Goal: Transaction & Acquisition: Purchase product/service

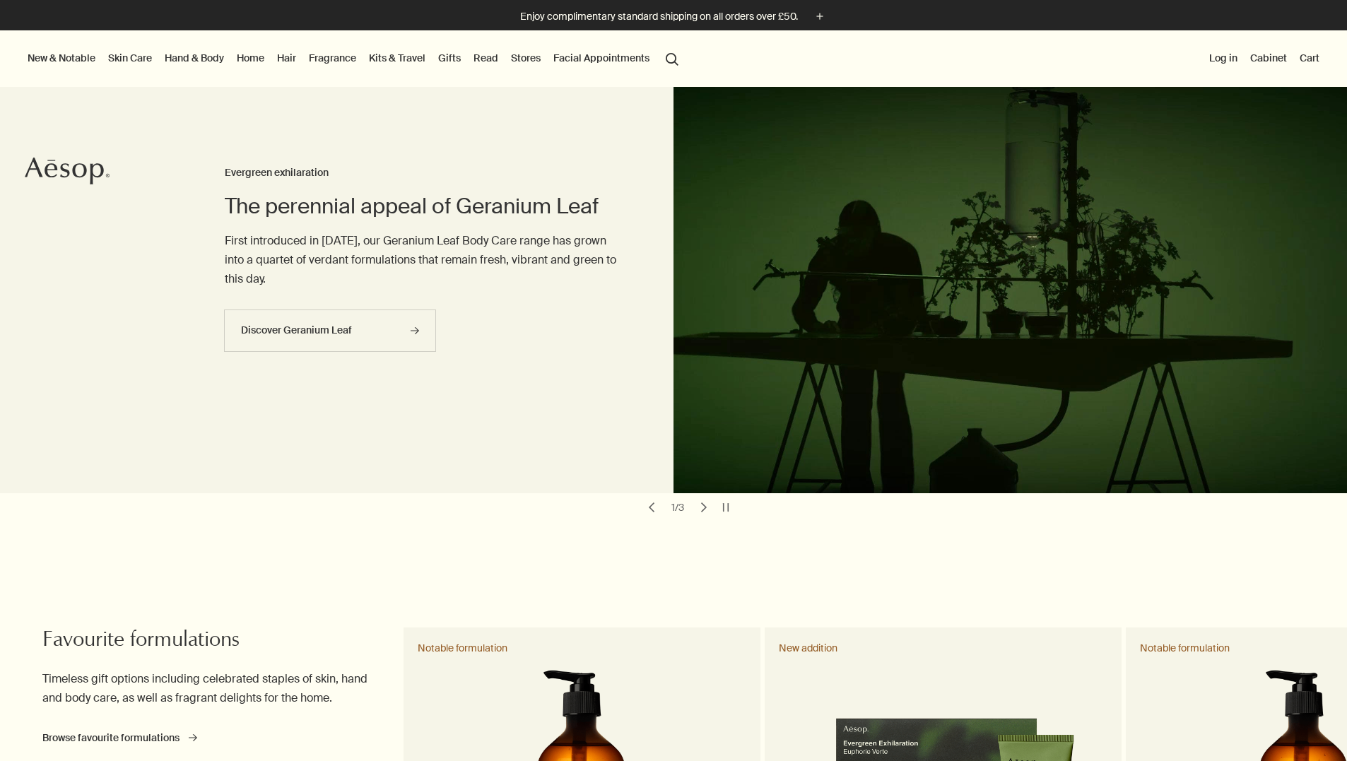
click at [1217, 58] on button "Log in" at bounding box center [1224, 58] width 34 height 18
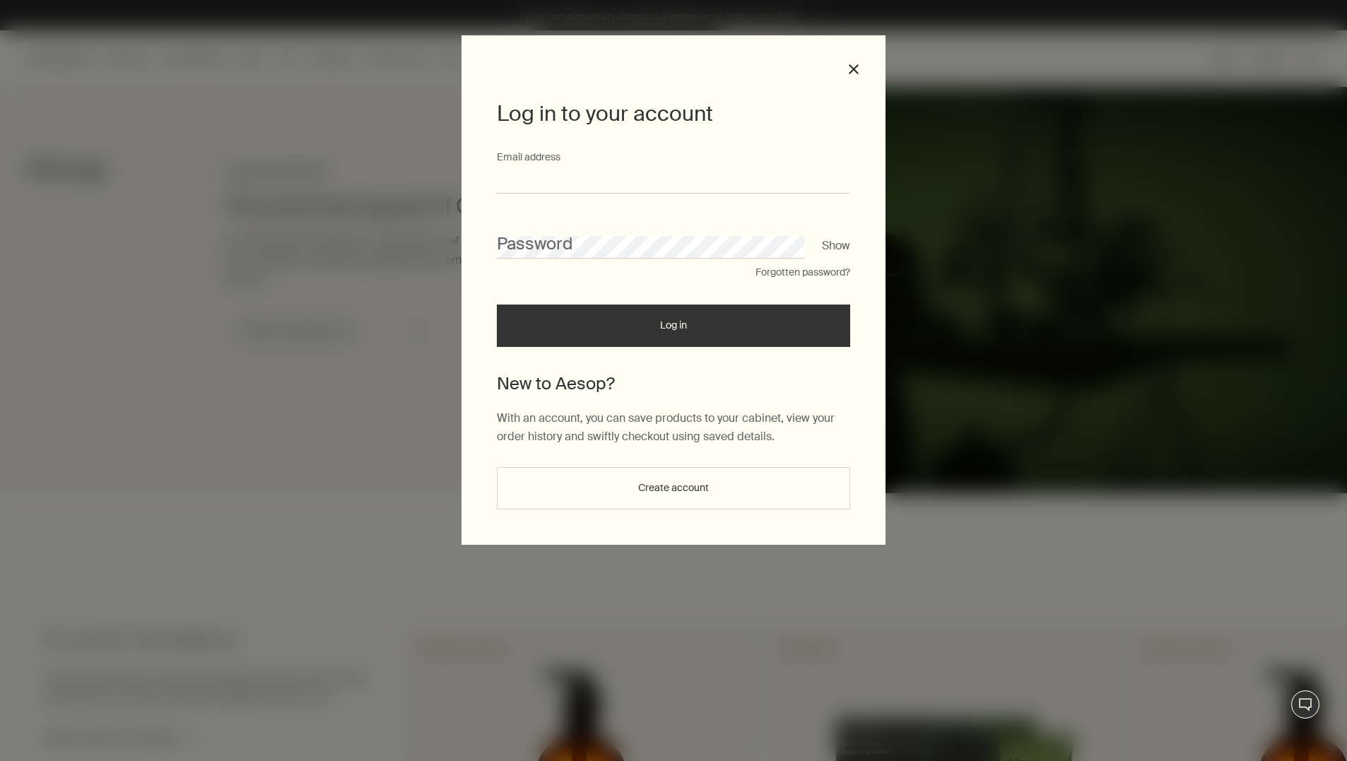
type input "**********"
click at [674, 329] on button "Log in" at bounding box center [673, 326] width 353 height 42
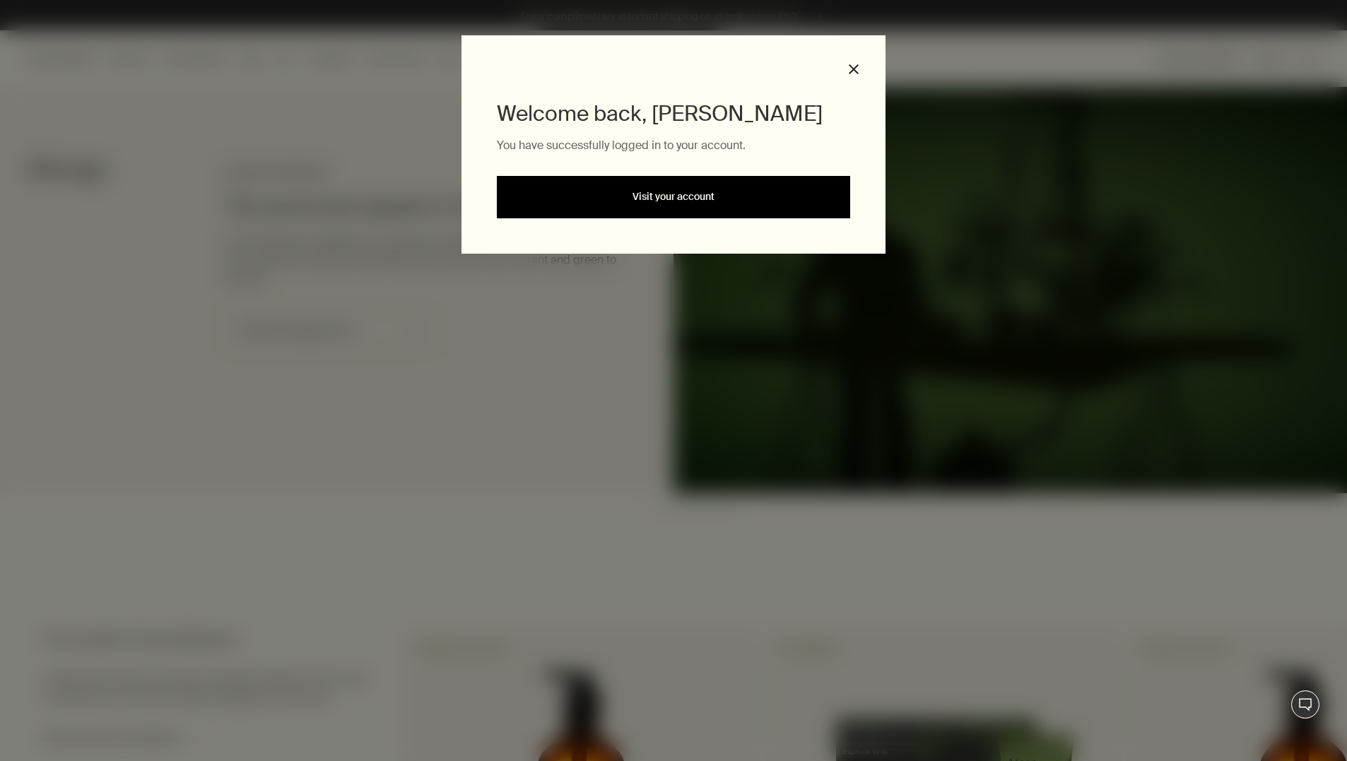
click at [689, 211] on link "Visit your account" at bounding box center [673, 197] width 353 height 42
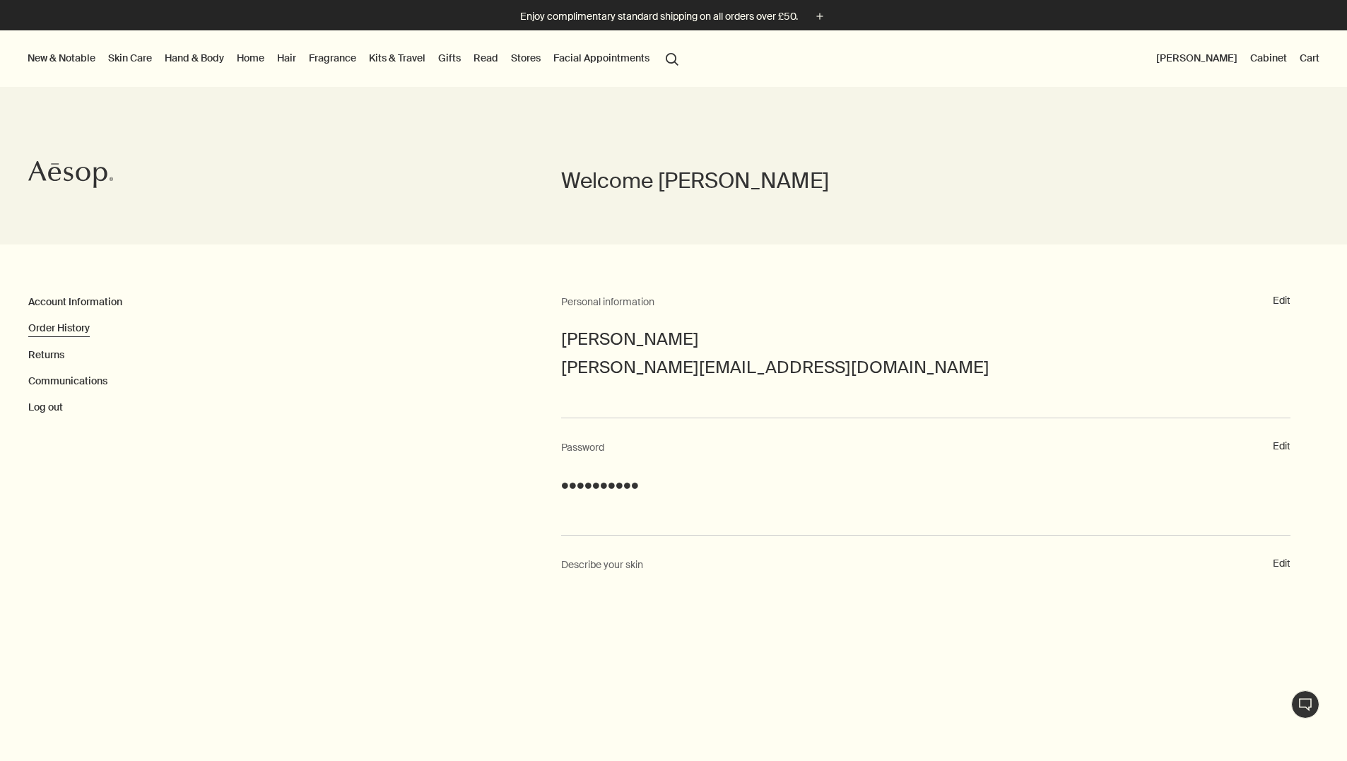
click at [53, 326] on link "Order History" at bounding box center [59, 328] width 62 height 13
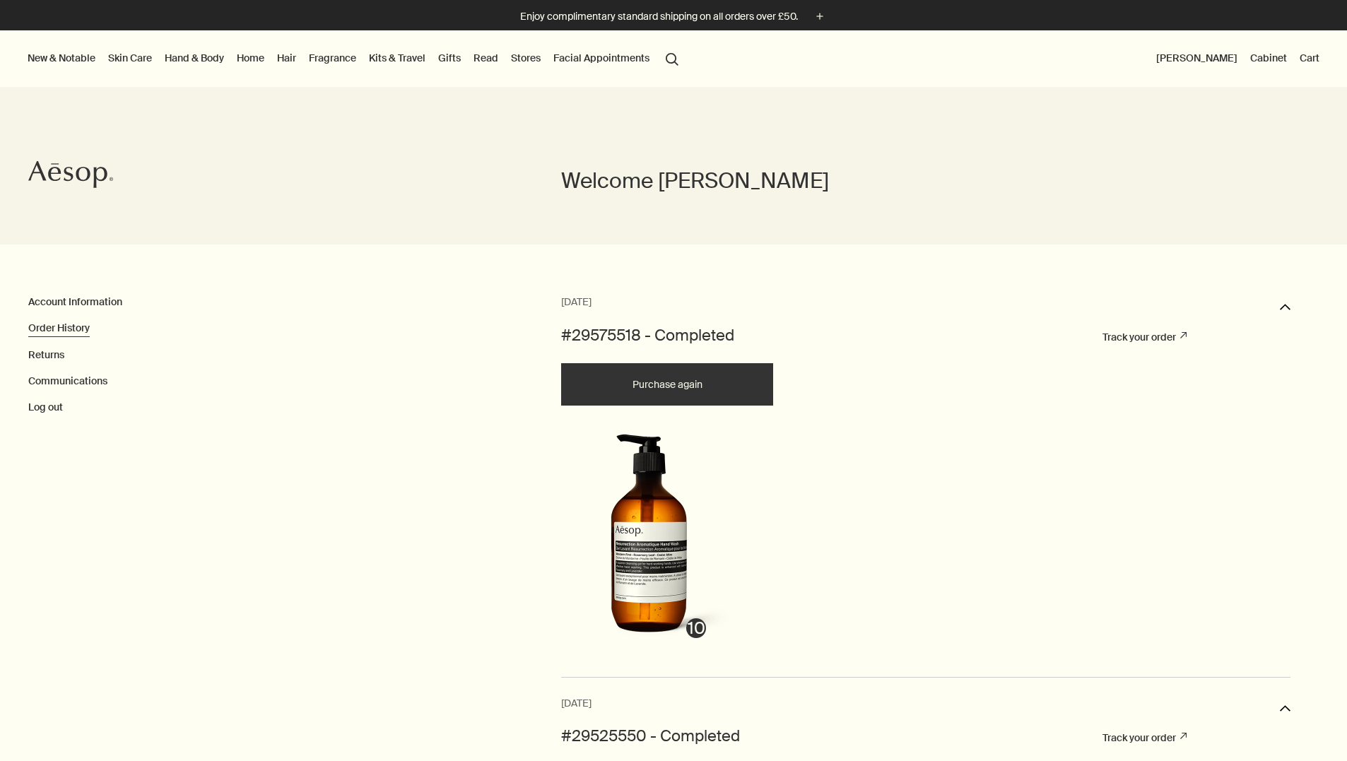
click at [1280, 305] on div "01 August, 2025 downArrow" at bounding box center [926, 309] width 730 height 31
click at [1288, 306] on button "downArrow" at bounding box center [1285, 309] width 11 height 31
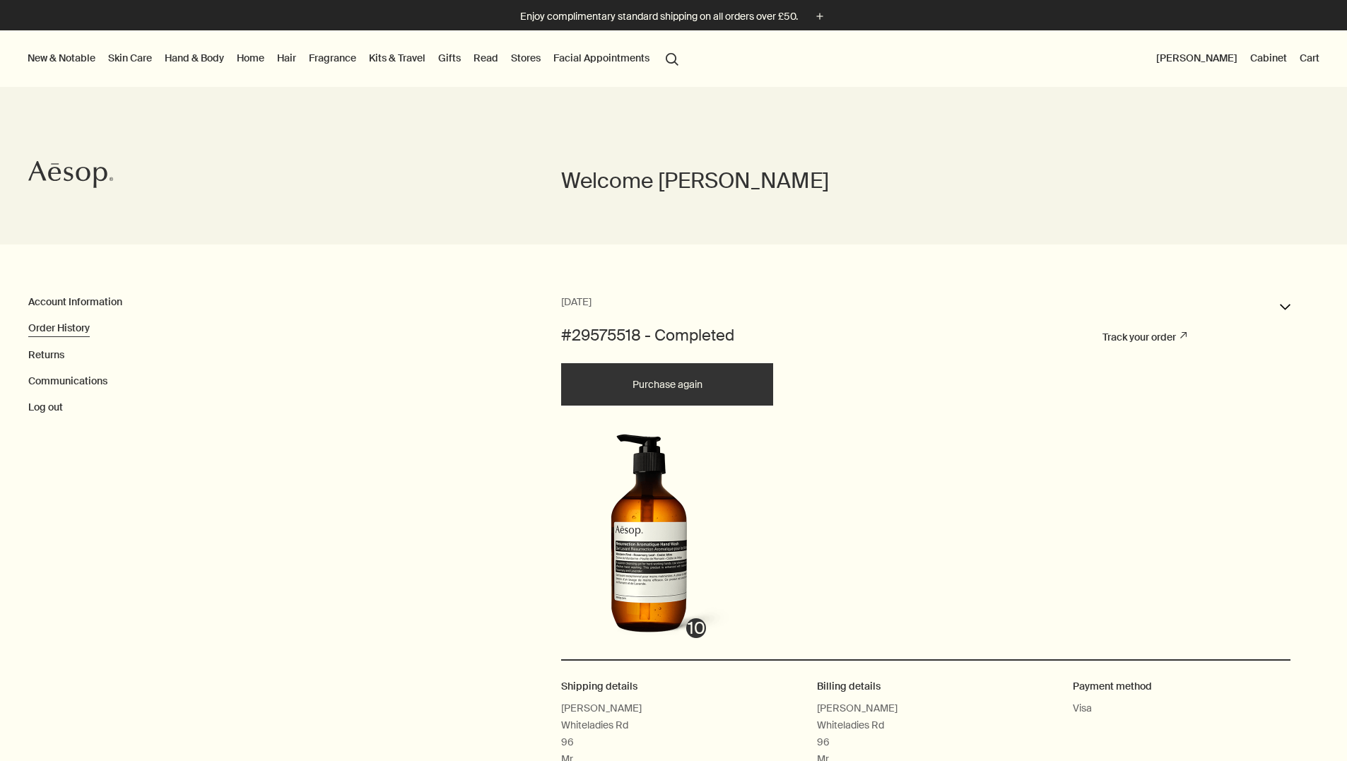
click at [711, 375] on button "Purchase again" at bounding box center [667, 384] width 212 height 42
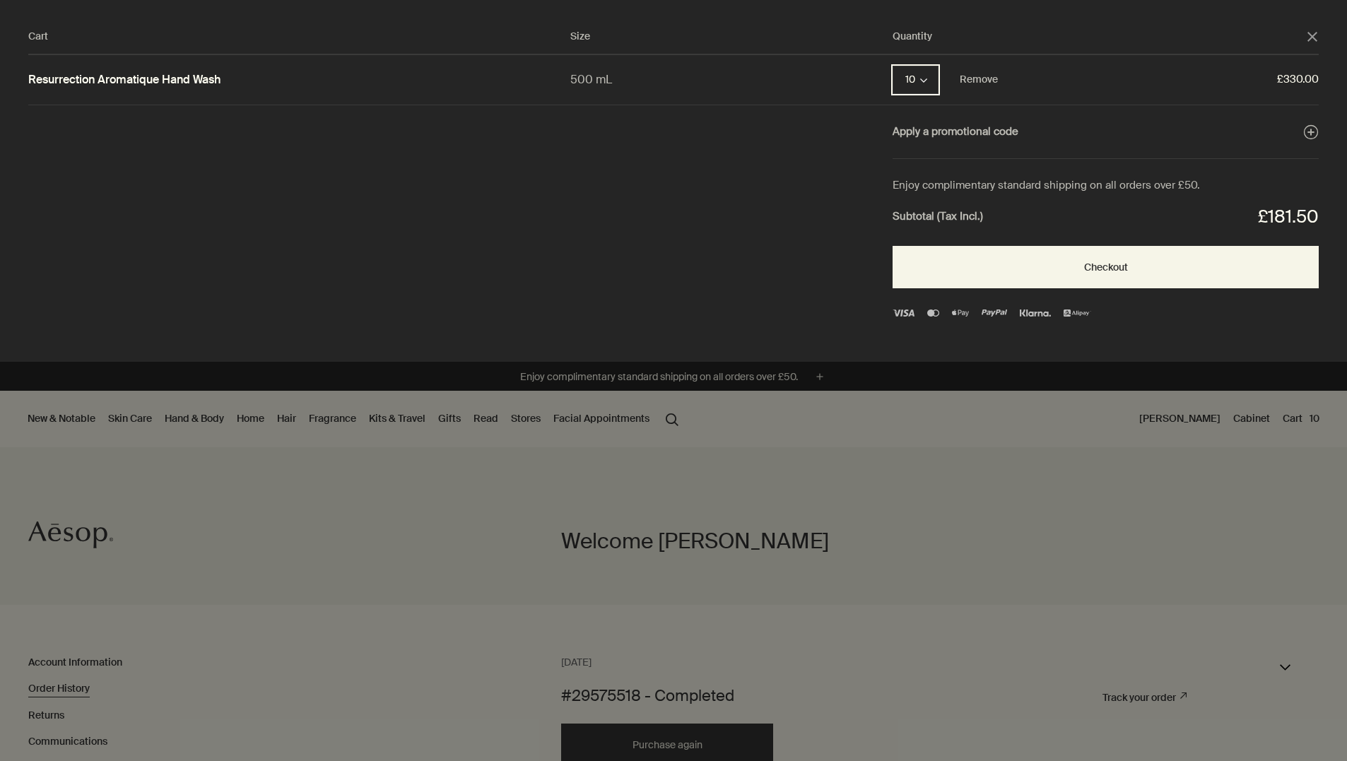
click at [909, 78] on button "10 chevron" at bounding box center [916, 80] width 46 height 28
click at [963, 79] on button "Remove" at bounding box center [979, 79] width 38 height 17
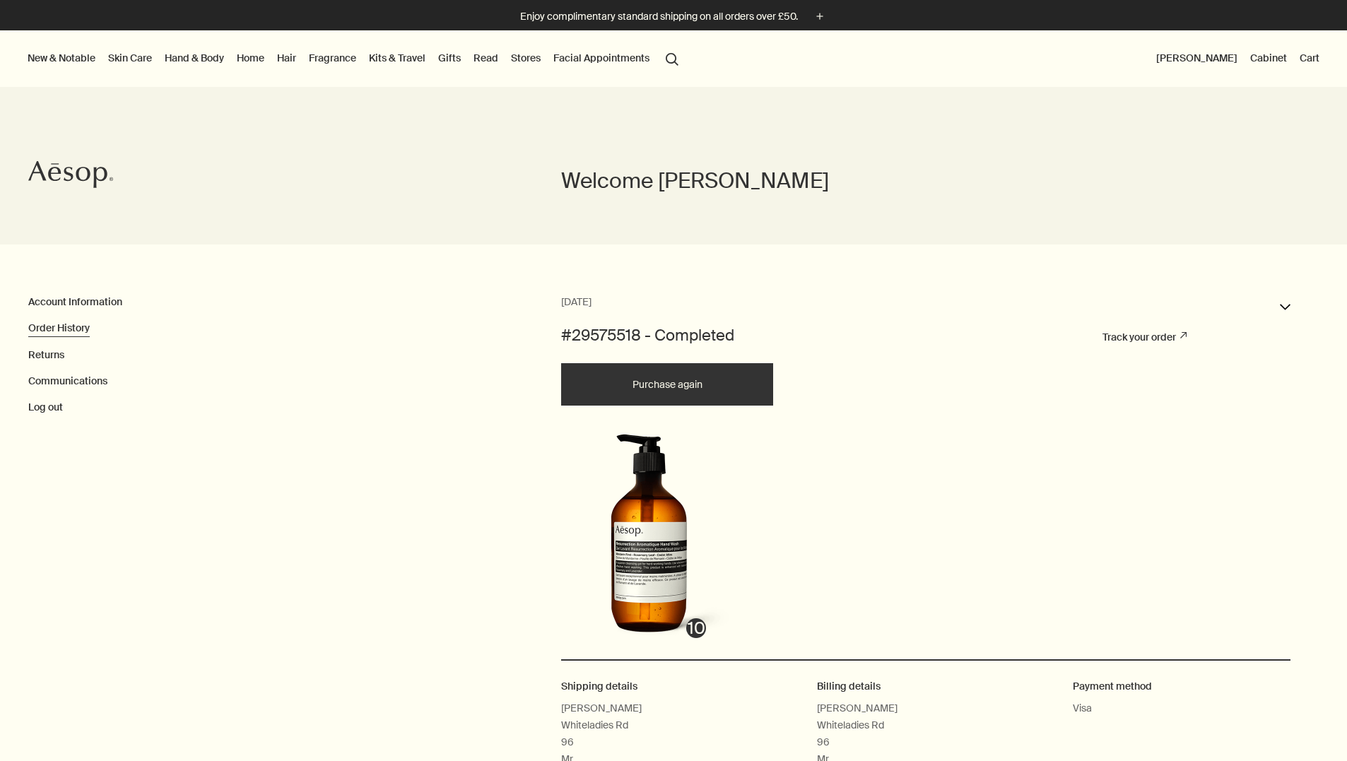
click at [203, 61] on link "Hand & Body" at bounding box center [194, 58] width 65 height 18
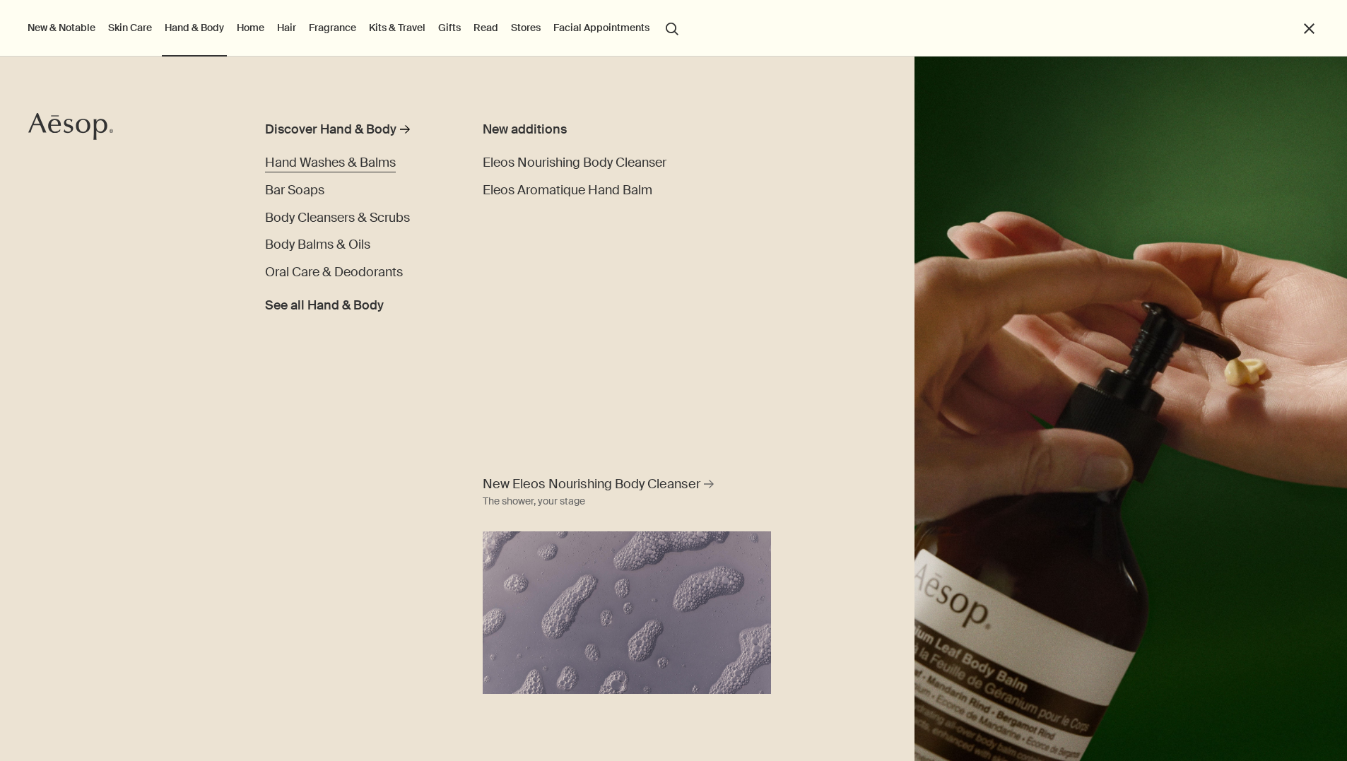
click at [293, 155] on span "Hand Washes & Balms" at bounding box center [330, 162] width 131 height 17
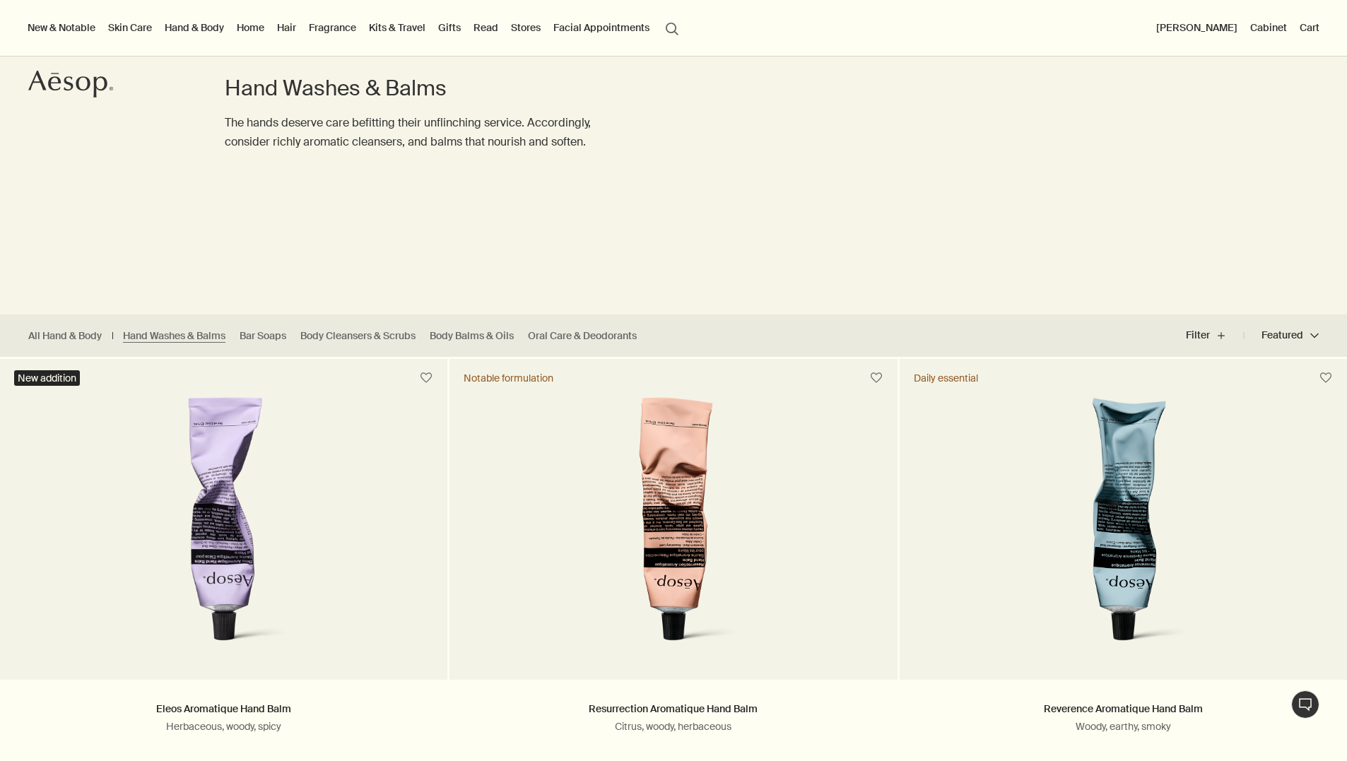
scroll to position [74, 0]
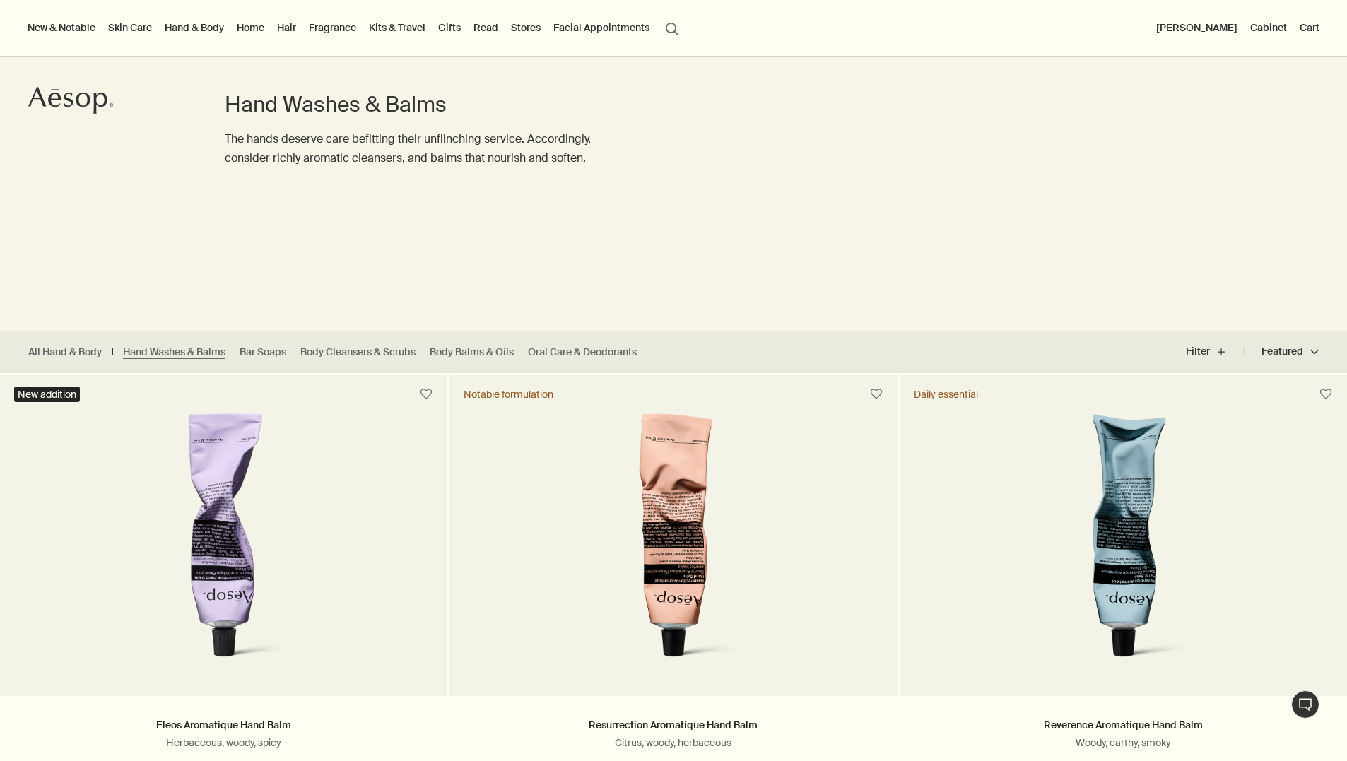
click at [1209, 23] on button "[PERSON_NAME]" at bounding box center [1197, 27] width 87 height 18
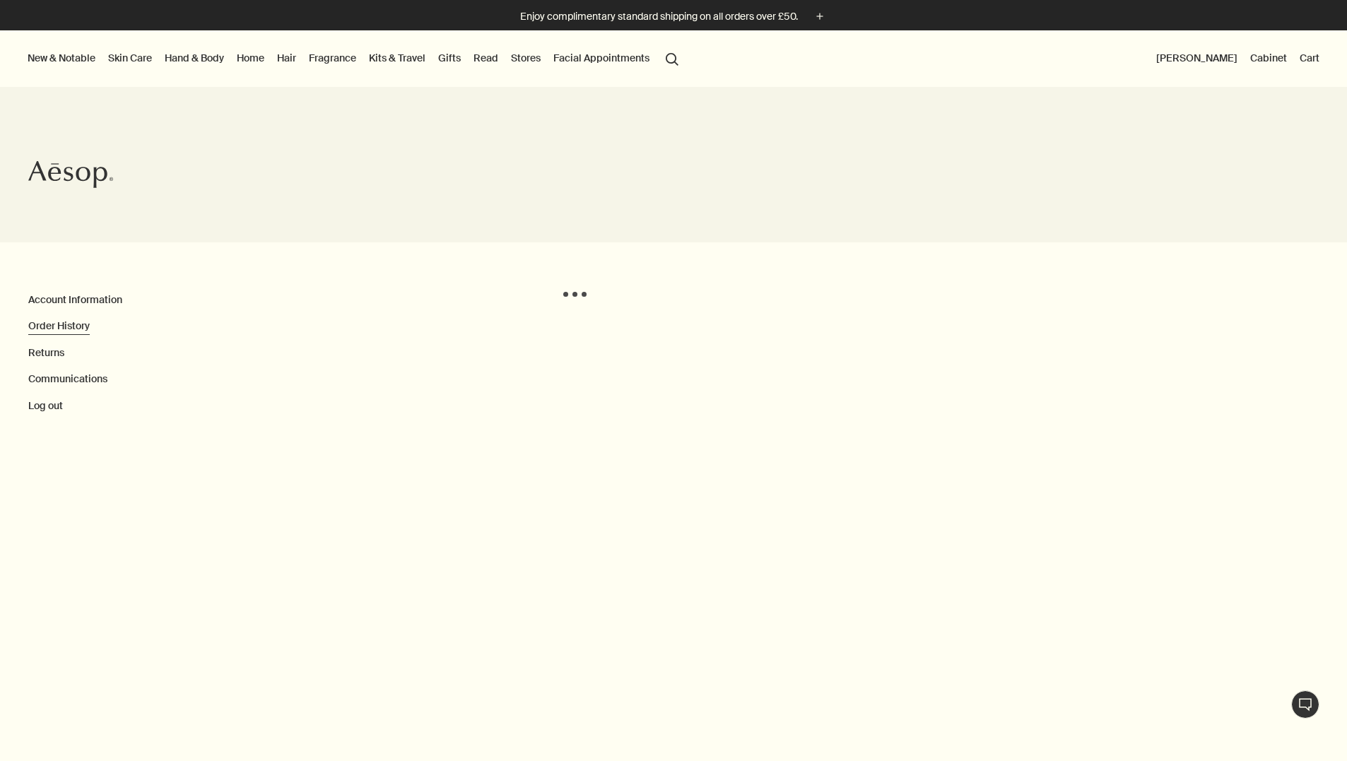
click at [47, 327] on link "Order History" at bounding box center [59, 326] width 62 height 13
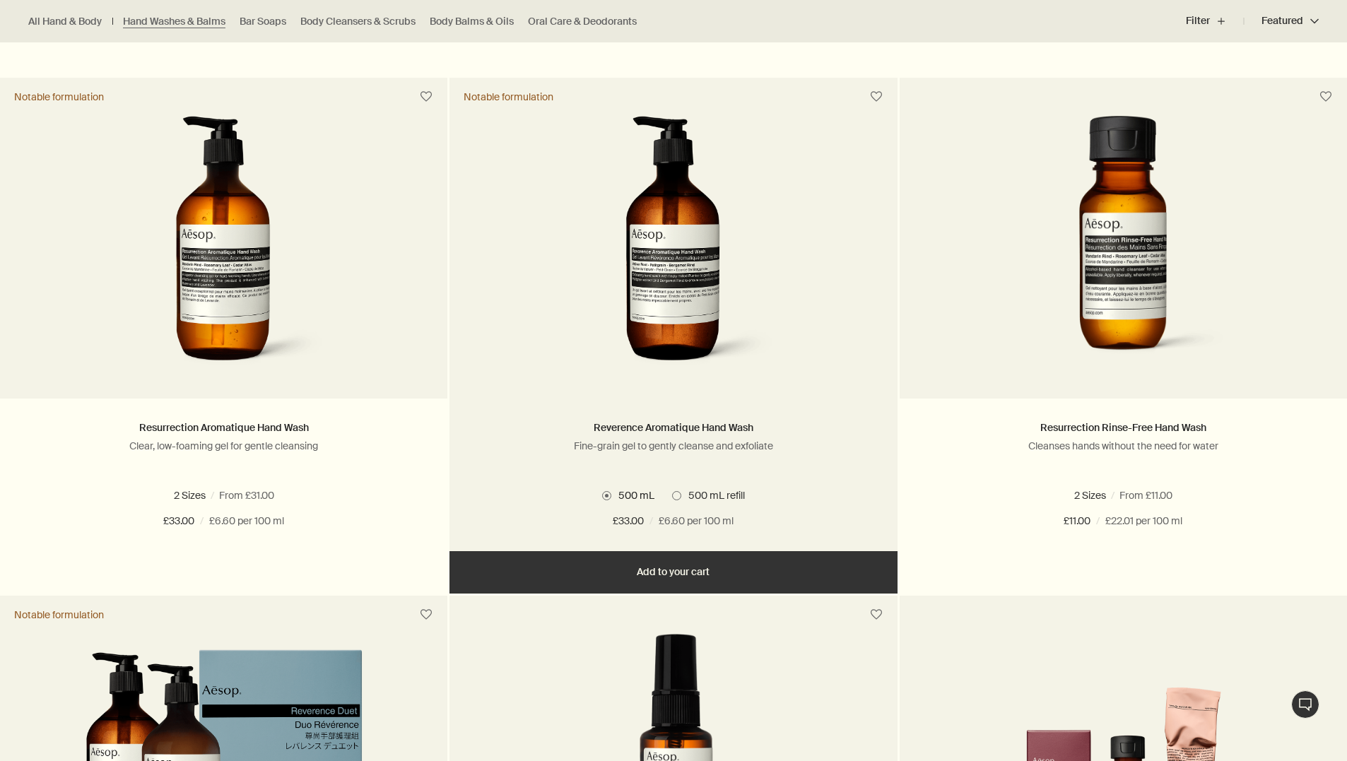
scroll to position [891, 0]
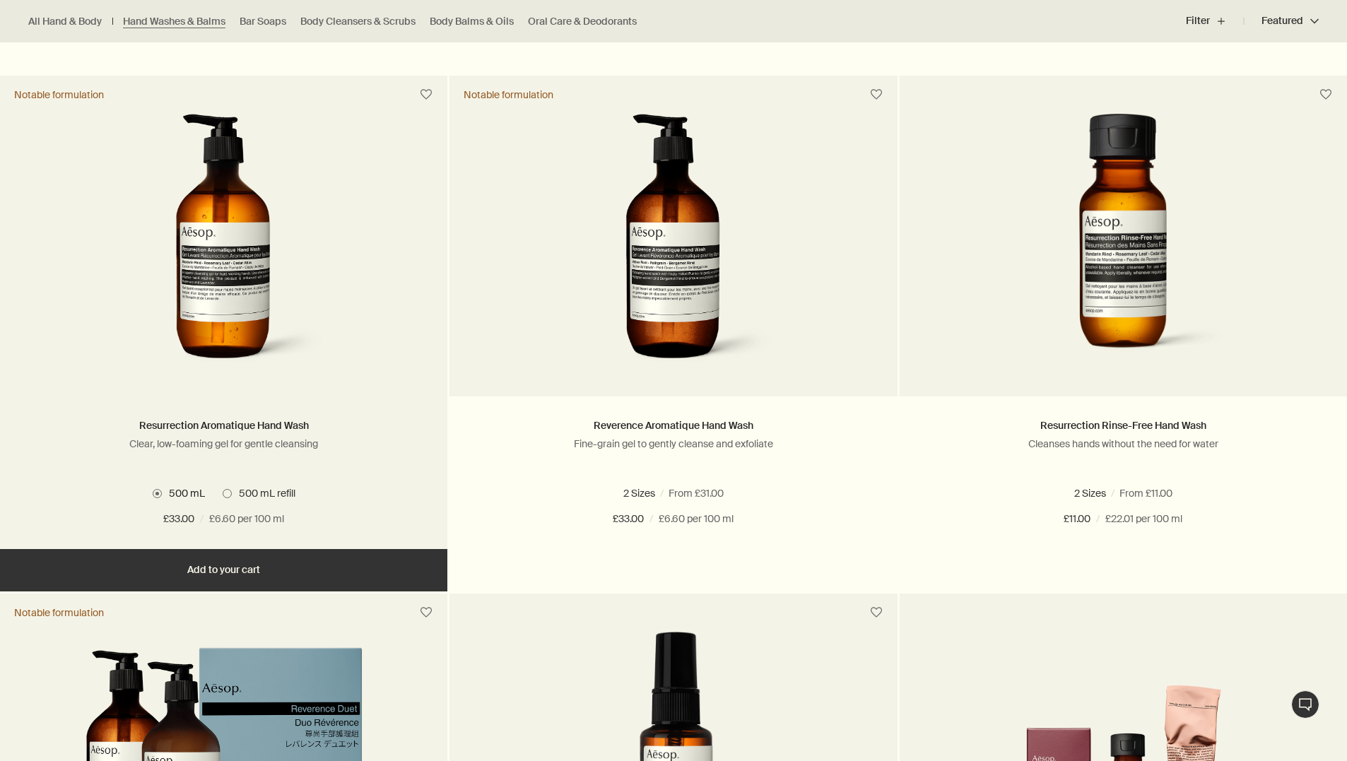
click at [229, 493] on span at bounding box center [227, 493] width 9 height 9
click at [155, 491] on span at bounding box center [157, 493] width 9 height 9
click at [226, 493] on span at bounding box center [227, 493] width 9 height 9
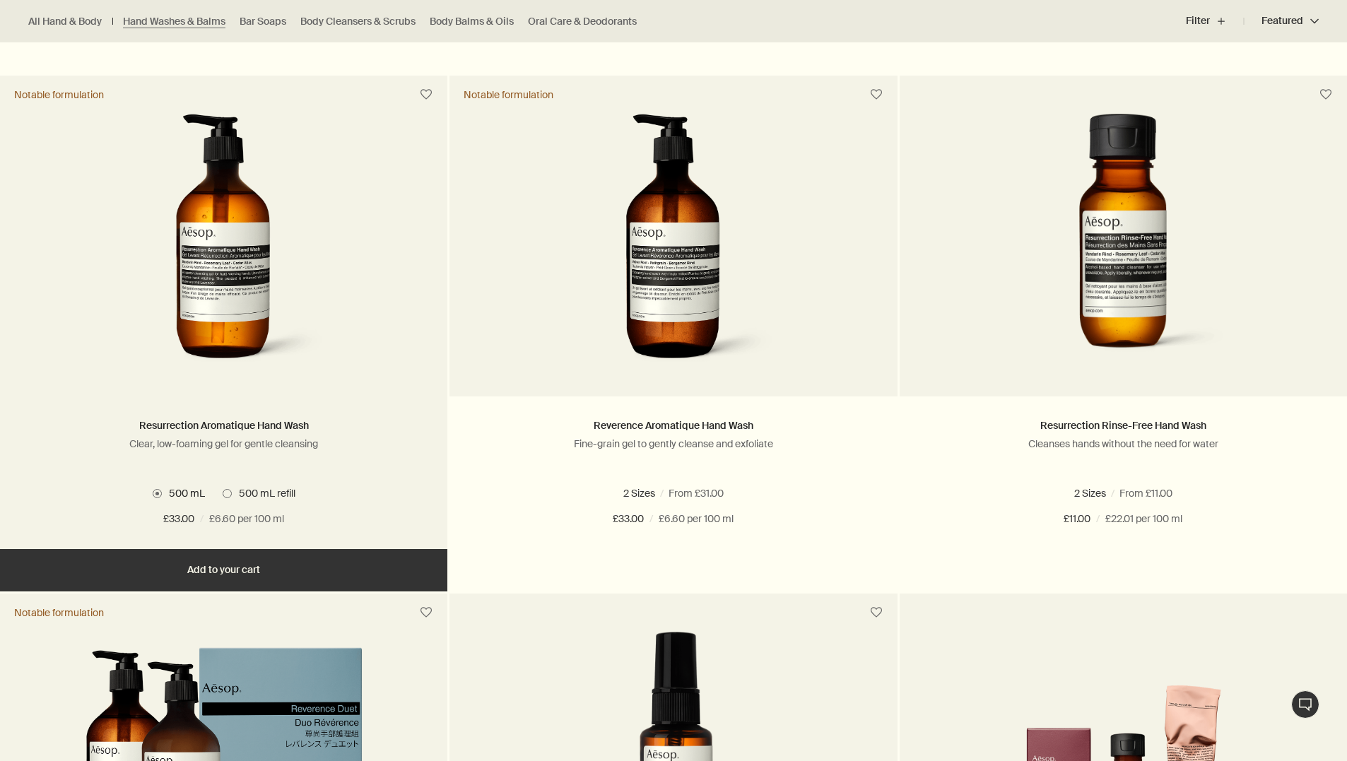
click at [231, 465] on div "Resurrection Aromatique Hand Wash Clear, low-foaming gel for gentle cleansing" at bounding box center [223, 447] width 405 height 58
click at [239, 419] on link "Resurrection Aromatique Hand Wash" at bounding box center [224, 425] width 170 height 13
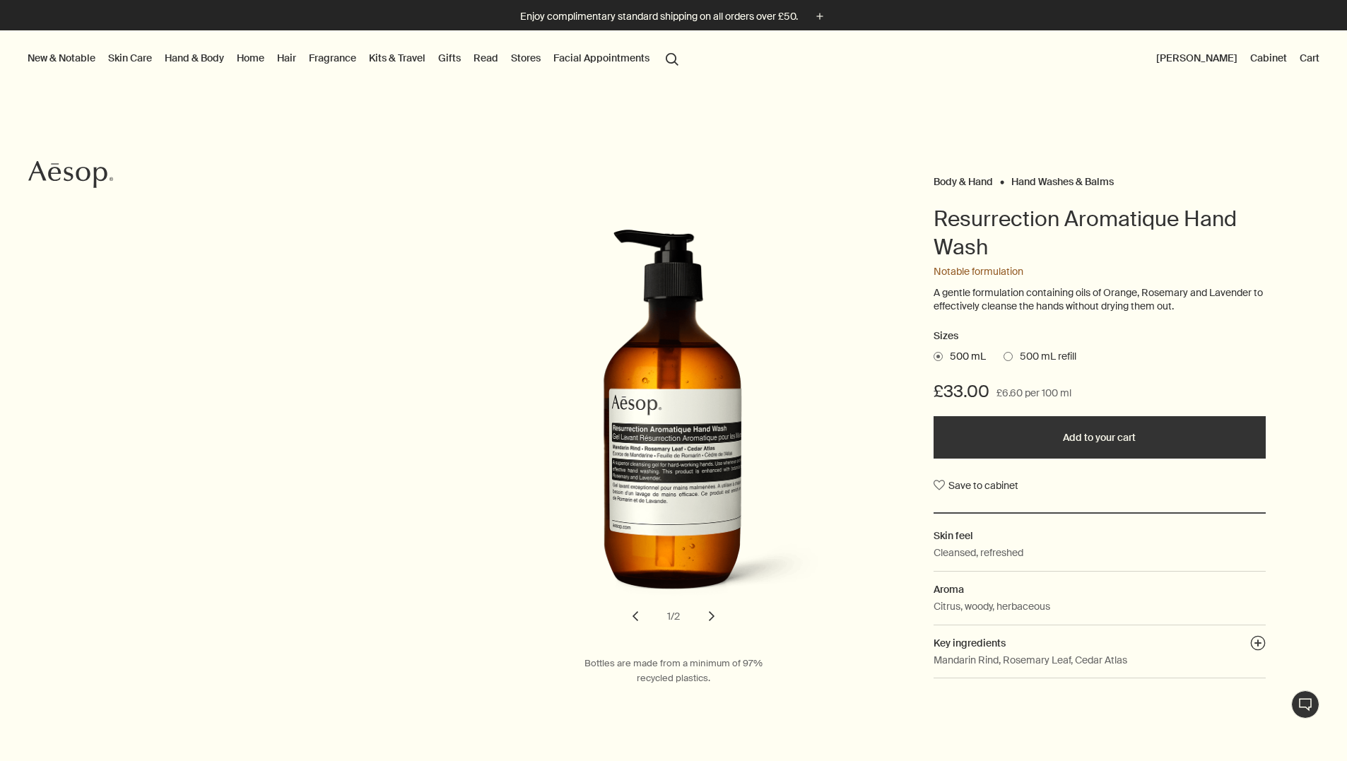
click at [1006, 352] on span at bounding box center [1008, 356] width 9 height 9
click at [1004, 352] on input "500 mL refill" at bounding box center [1004, 354] width 0 height 9
click at [935, 353] on span at bounding box center [938, 356] width 9 height 9
click at [934, 353] on input "500 mL" at bounding box center [934, 354] width 0 height 9
click at [1013, 355] on span "500 mL refill" at bounding box center [1045, 357] width 64 height 14
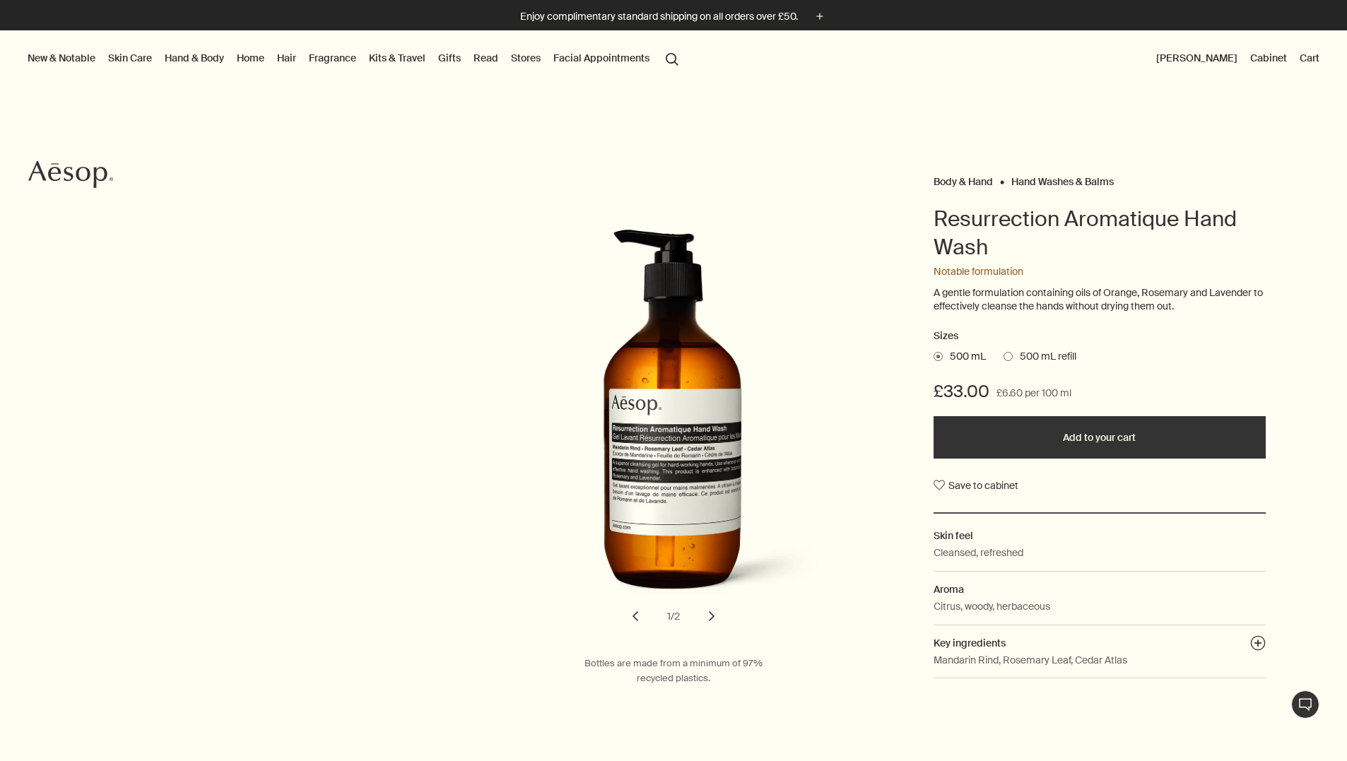
click at [1004, 355] on input "500 mL refill" at bounding box center [1004, 354] width 0 height 9
click at [941, 355] on span at bounding box center [938, 356] width 9 height 9
click at [934, 355] on input "500 mL" at bounding box center [934, 354] width 0 height 9
click at [1010, 355] on span at bounding box center [1008, 356] width 9 height 9
click at [1004, 355] on input "500 mL refill" at bounding box center [1004, 354] width 0 height 9
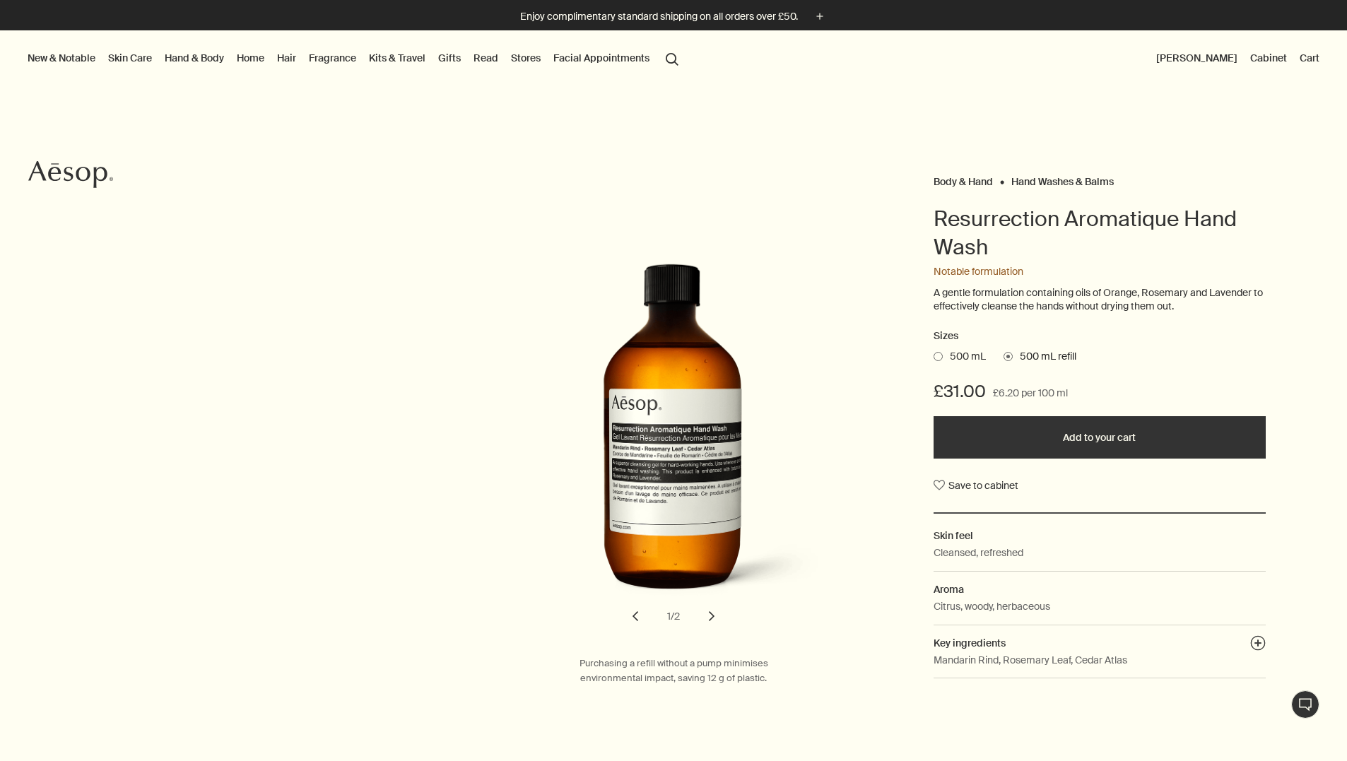
click at [1060, 429] on button "Add to your cart" at bounding box center [1100, 437] width 332 height 42
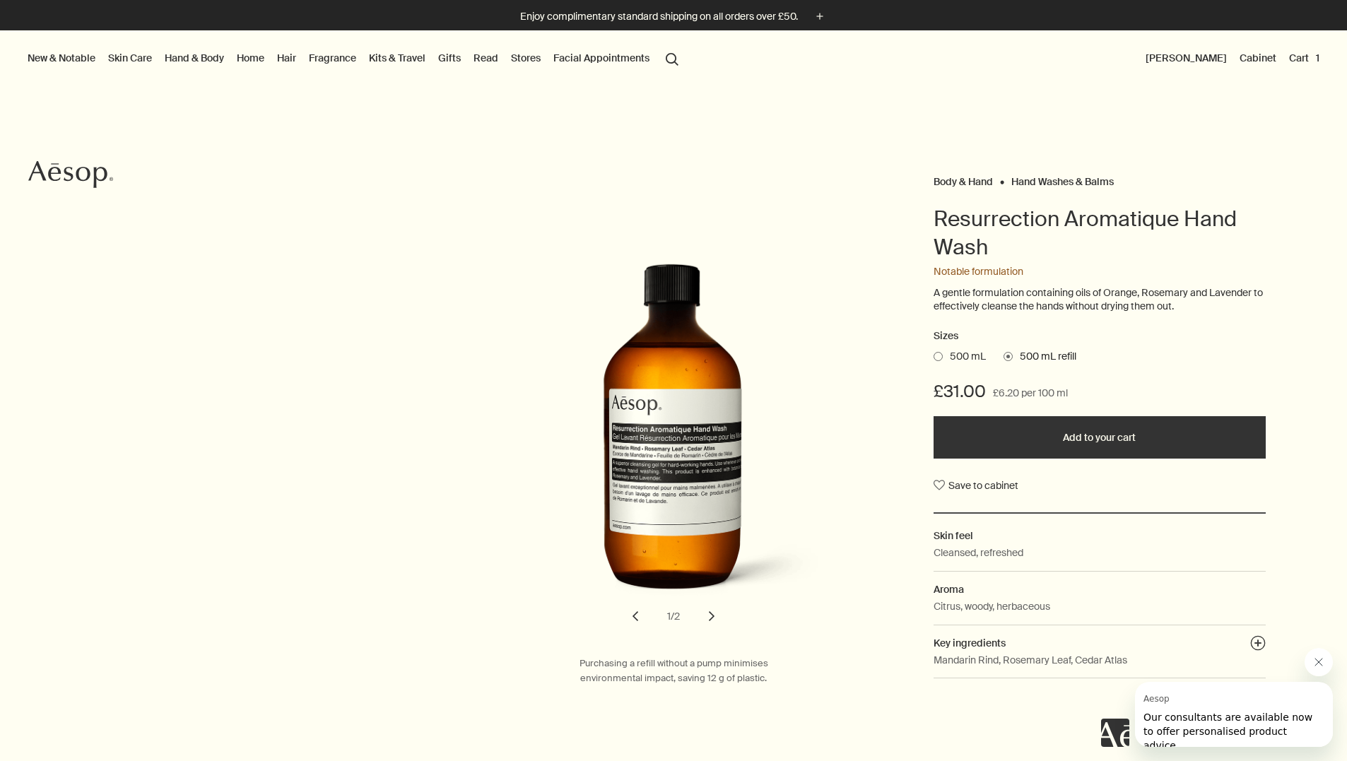
click at [1303, 56] on button "Cart 1" at bounding box center [1305, 58] width 36 height 18
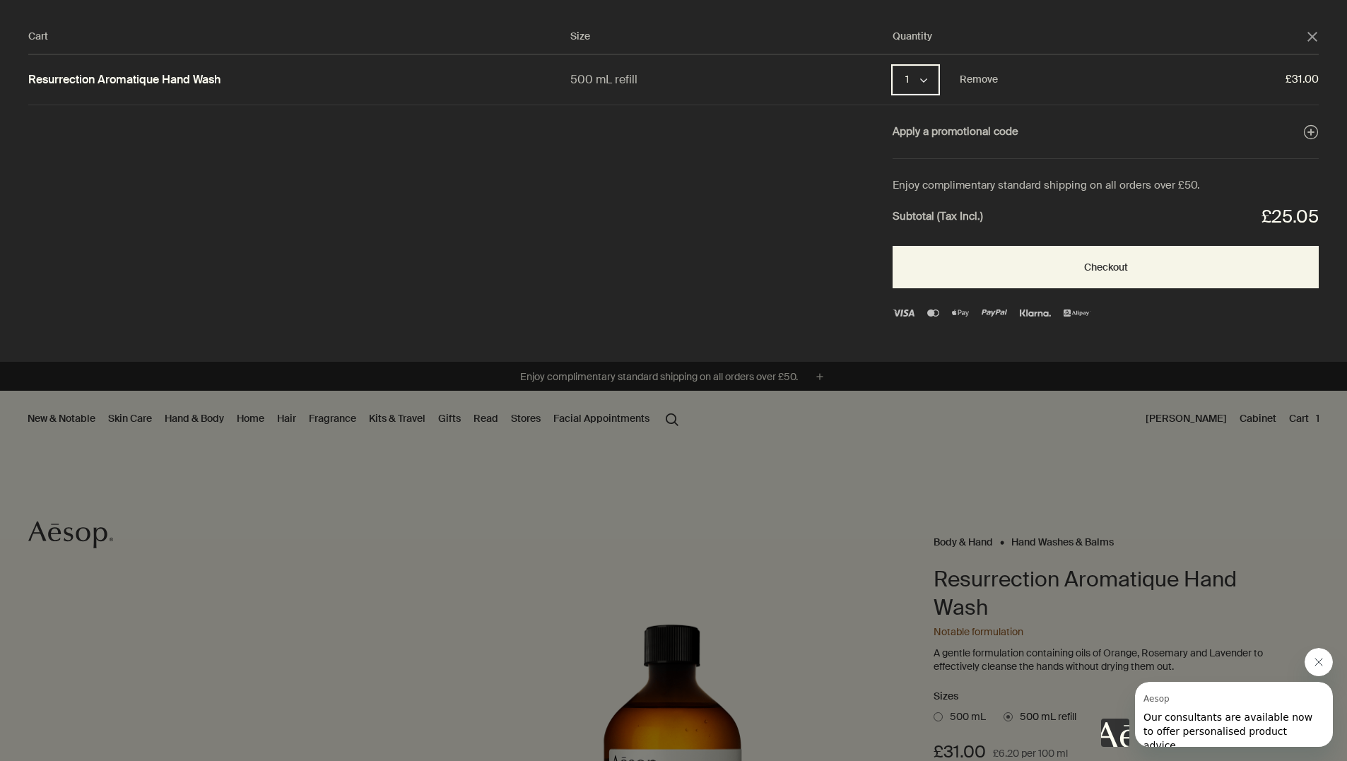
click at [932, 85] on button "1 chevron" at bounding box center [916, 80] width 46 height 28
click at [918, 204] on button "10" at bounding box center [917, 210] width 46 height 32
click at [1316, 41] on icon "close" at bounding box center [1313, 37] width 10 height 10
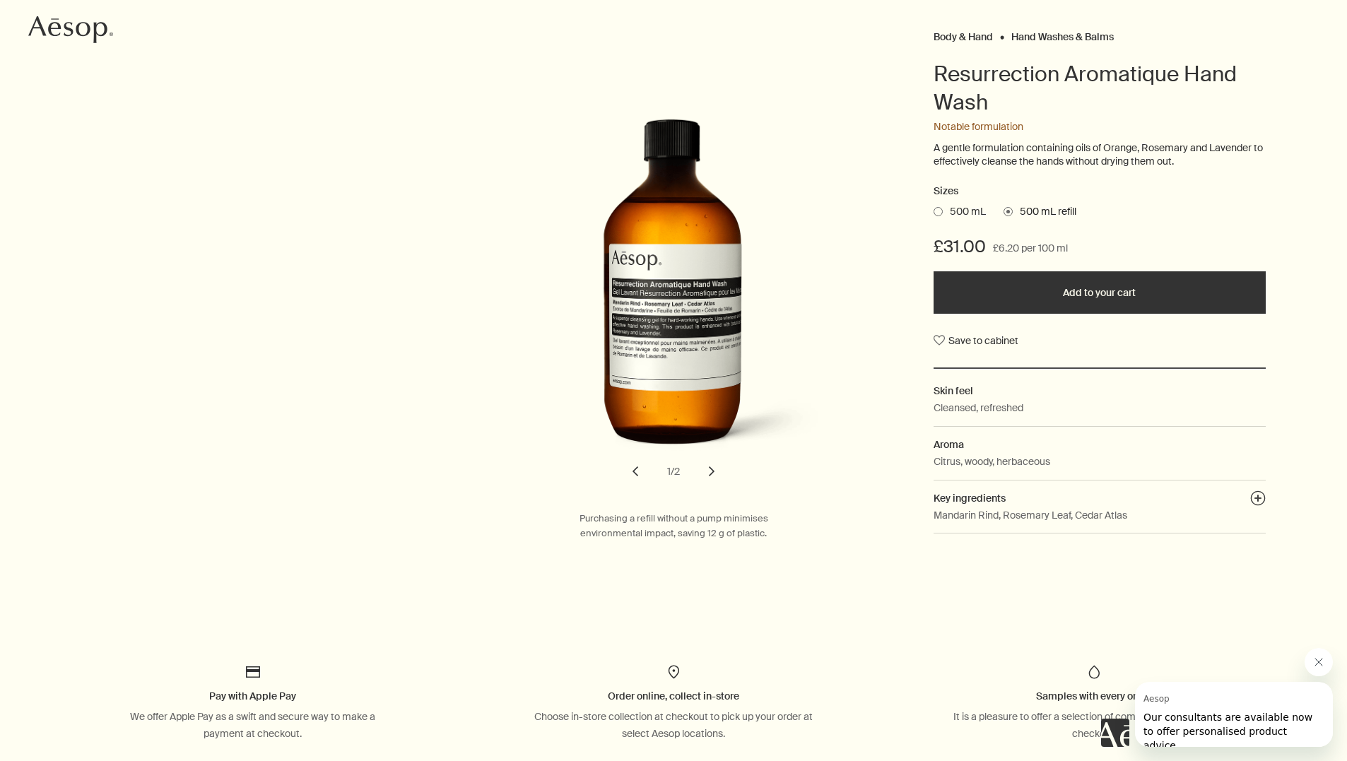
scroll to position [149, 0]
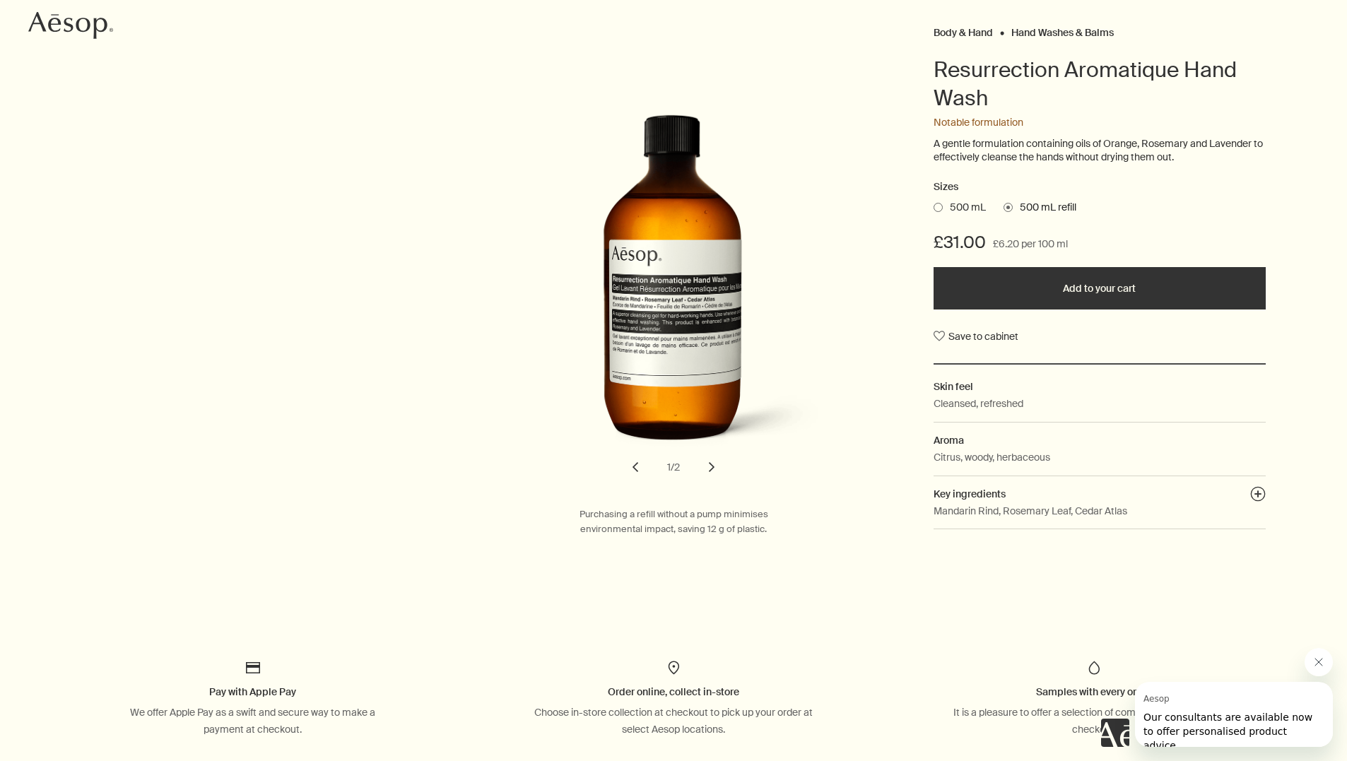
click at [937, 203] on span at bounding box center [938, 207] width 9 height 9
click at [934, 201] on input "500 mL" at bounding box center [934, 205] width 0 height 9
click at [1034, 288] on button "Added to your cart Add to your cart" at bounding box center [1100, 288] width 332 height 42
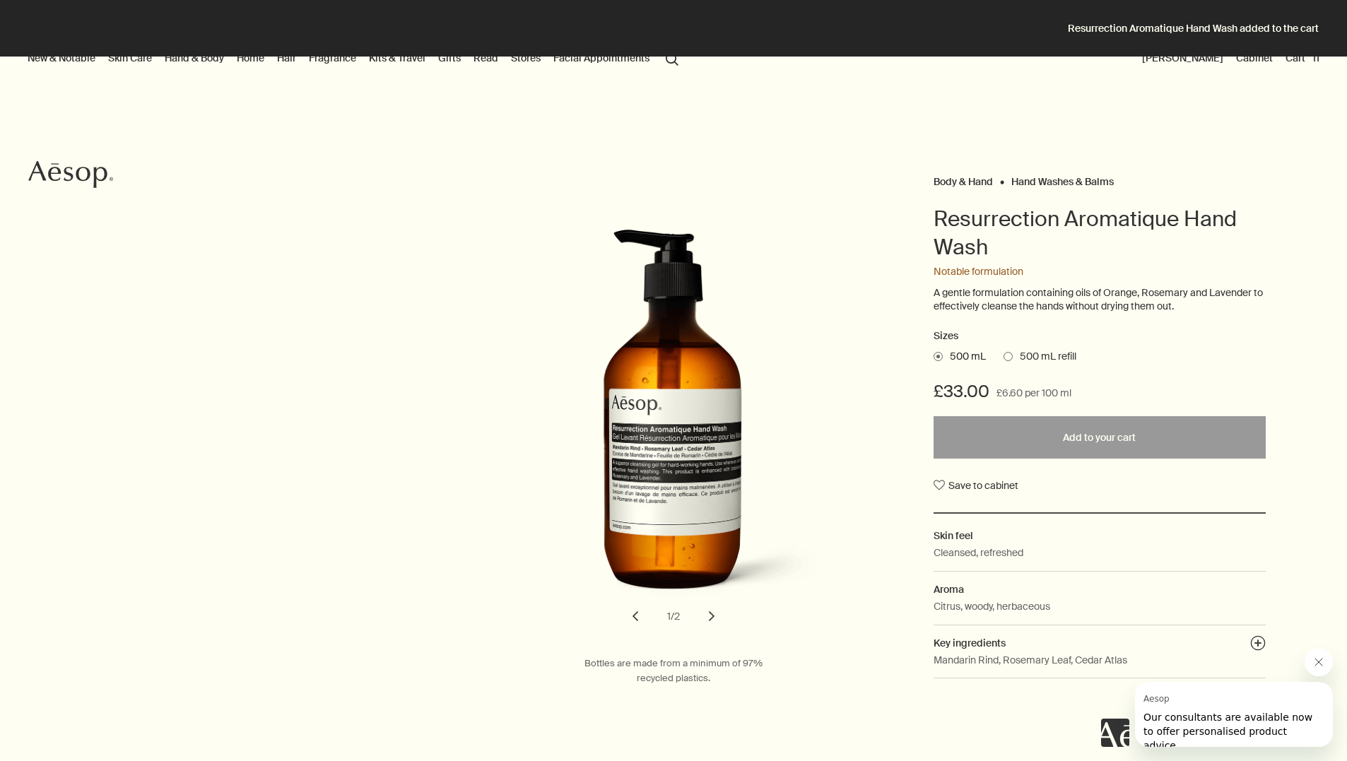
scroll to position [0, 0]
click at [1306, 59] on button "Cart 11" at bounding box center [1303, 58] width 40 height 18
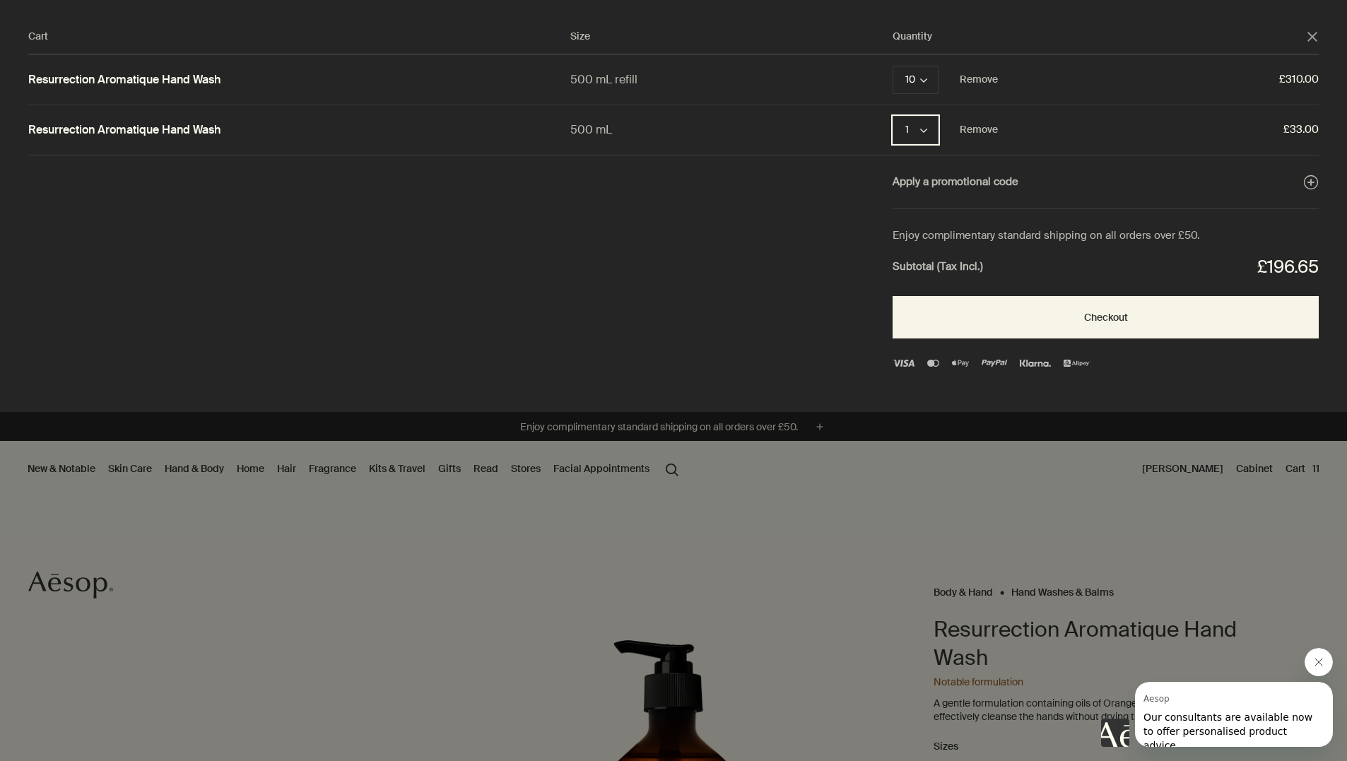
click at [919, 133] on button "1 chevron" at bounding box center [916, 130] width 46 height 28
click at [917, 257] on button "10" at bounding box center [917, 260] width 46 height 32
click at [980, 78] on button "Remove" at bounding box center [979, 79] width 38 height 17
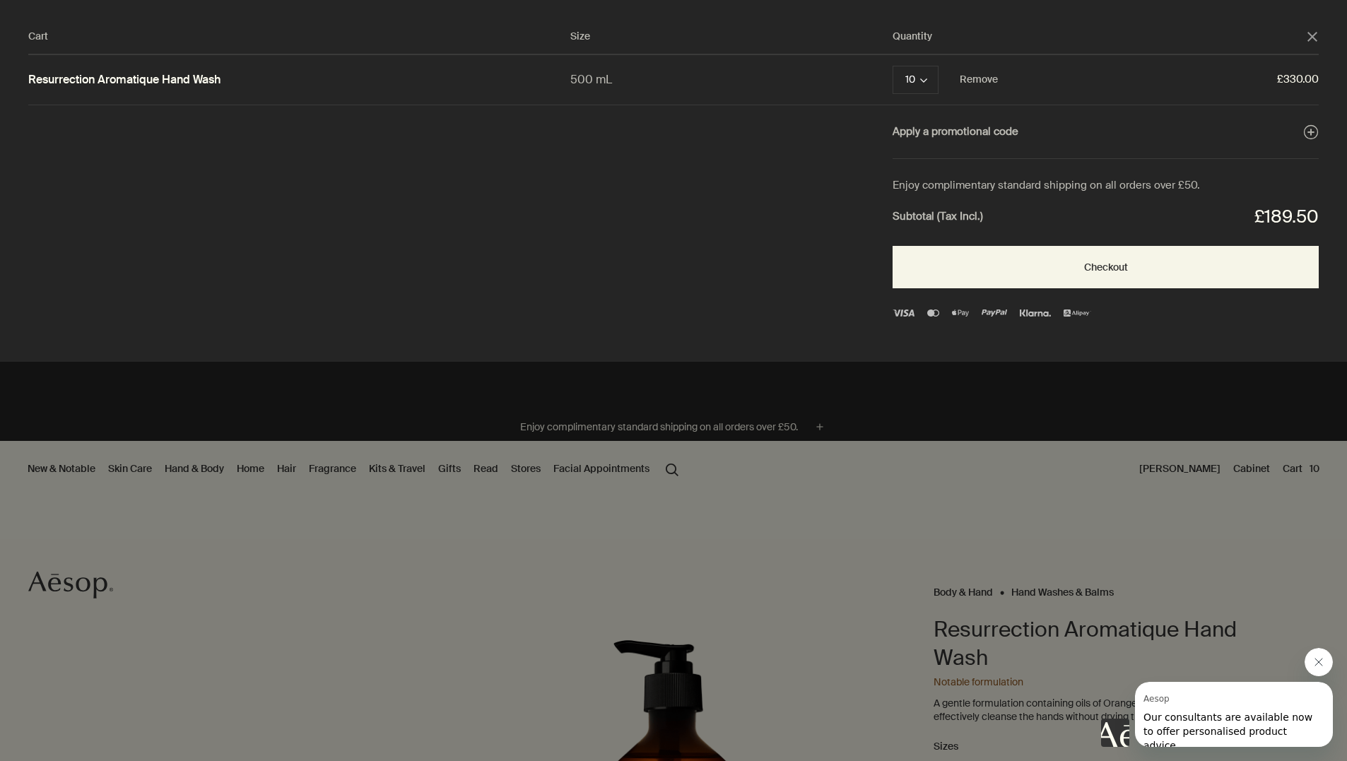
click at [1318, 37] on button "close" at bounding box center [1312, 36] width 13 height 13
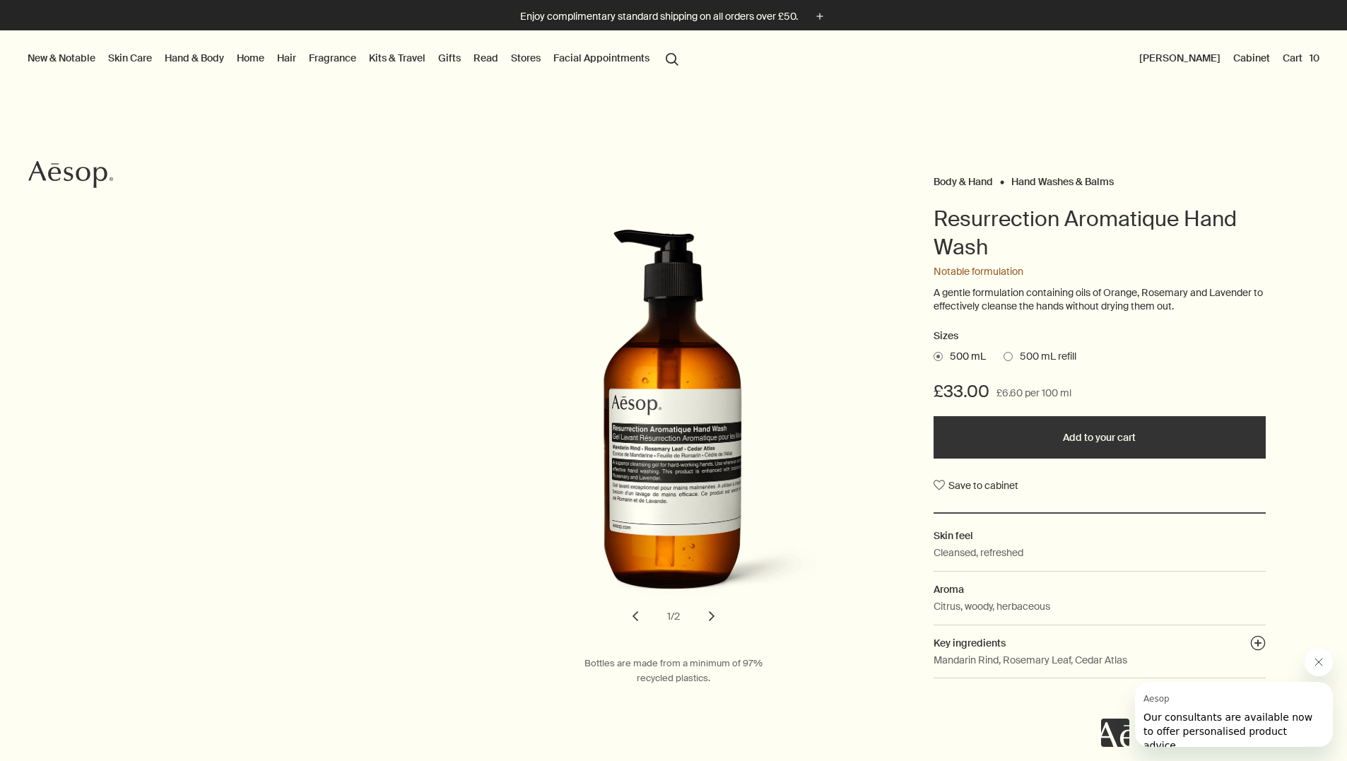
scroll to position [0, 0]
click at [1008, 352] on span at bounding box center [1008, 356] width 9 height 9
click at [1004, 350] on input "500 mL refill" at bounding box center [1004, 354] width 0 height 9
click at [1002, 423] on button "Added to your cart Add to your cart" at bounding box center [1100, 437] width 332 height 42
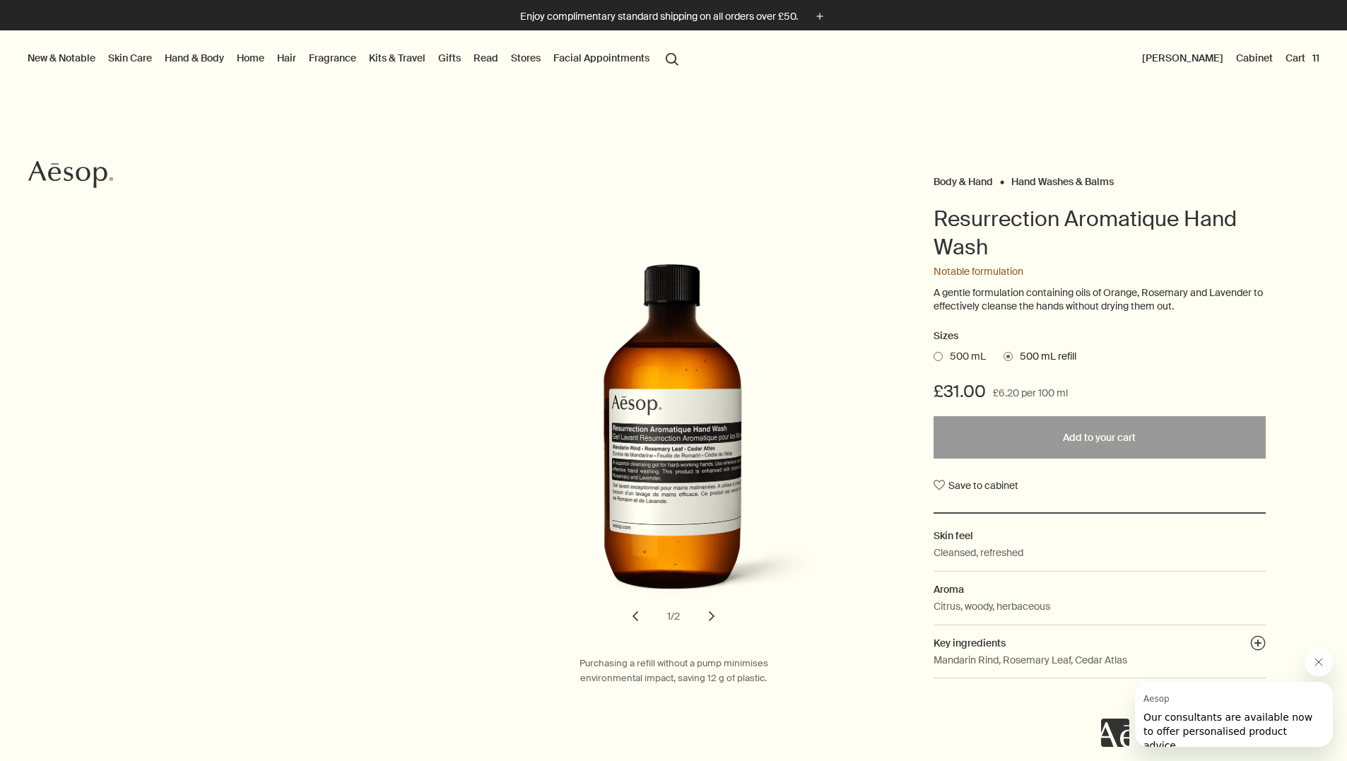
click at [1301, 58] on button "Cart 11" at bounding box center [1303, 58] width 40 height 18
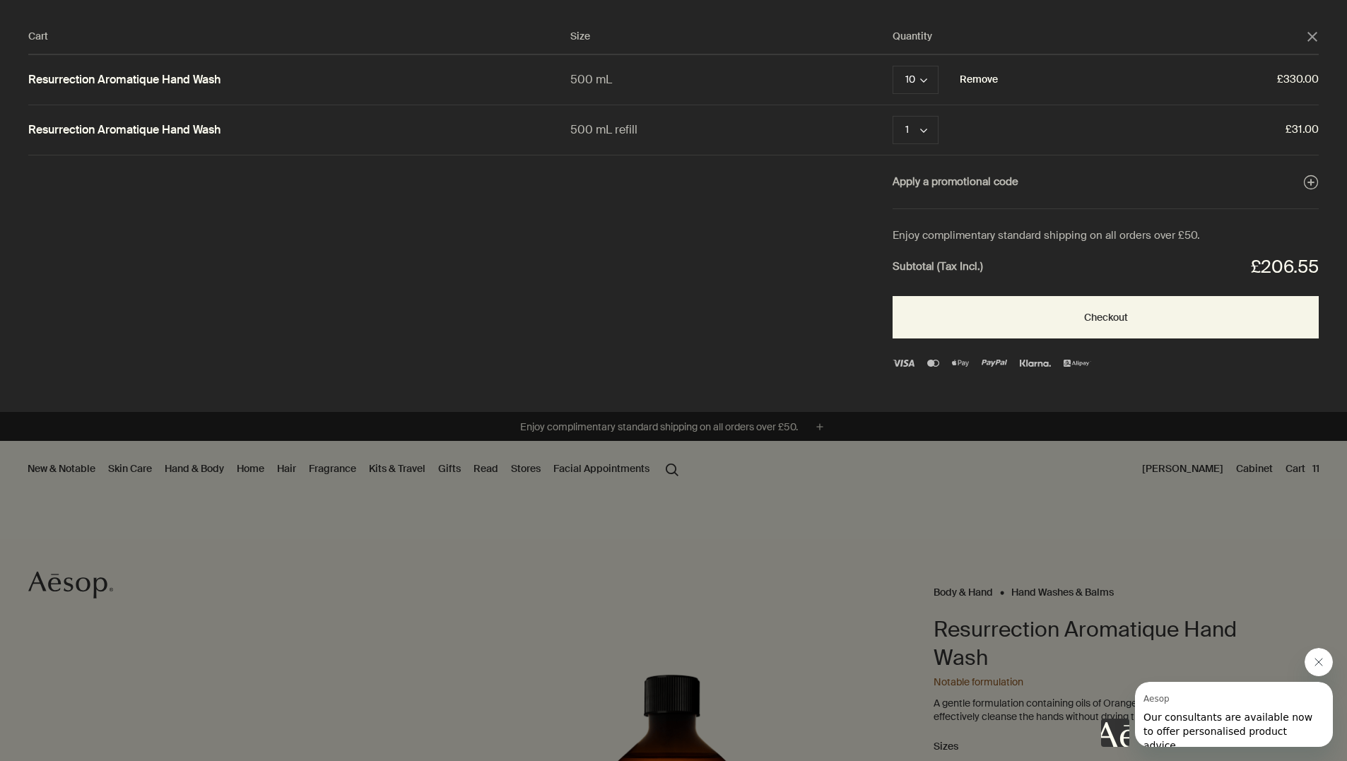
click at [981, 83] on button "Remove" at bounding box center [979, 79] width 38 height 17
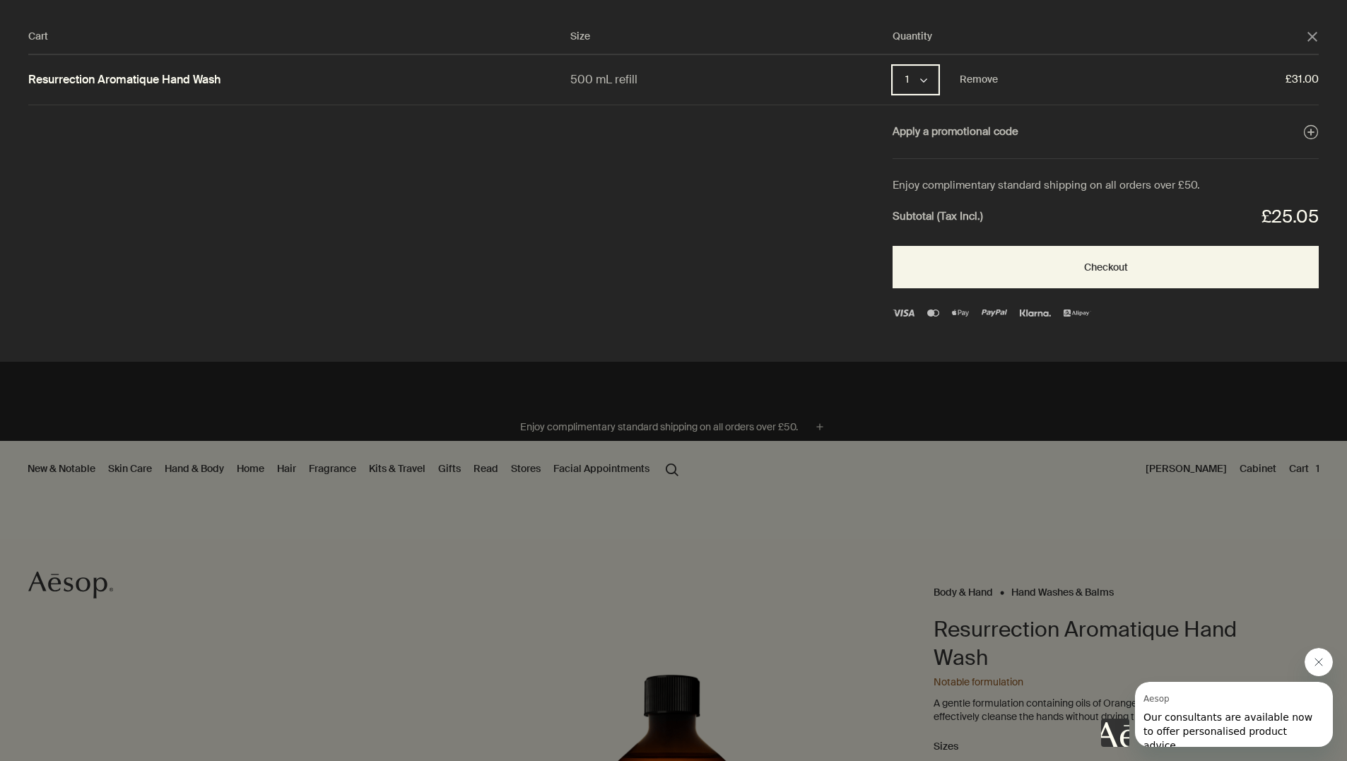
click at [913, 77] on button "1 chevron" at bounding box center [916, 80] width 46 height 28
click at [914, 219] on button "10" at bounding box center [917, 210] width 46 height 32
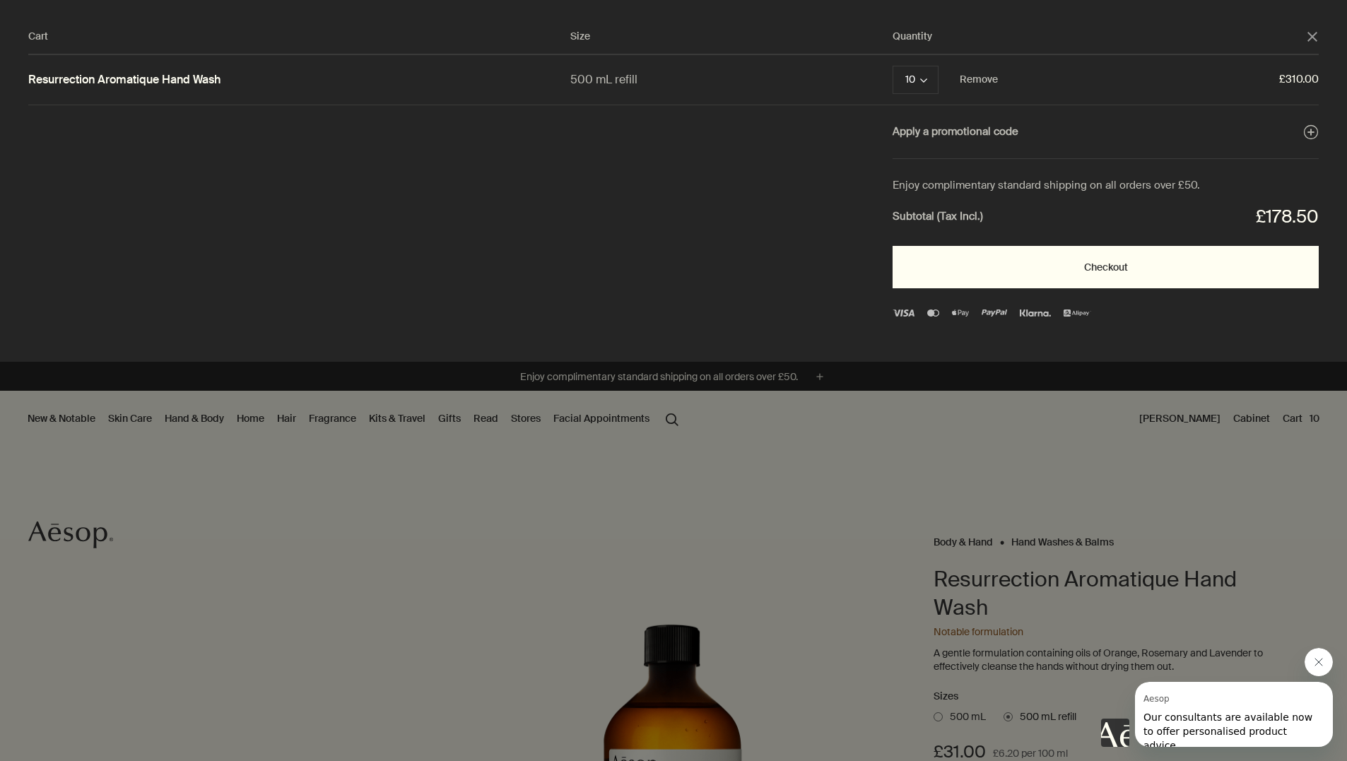
click at [1113, 265] on button "Checkout" at bounding box center [1106, 267] width 426 height 42
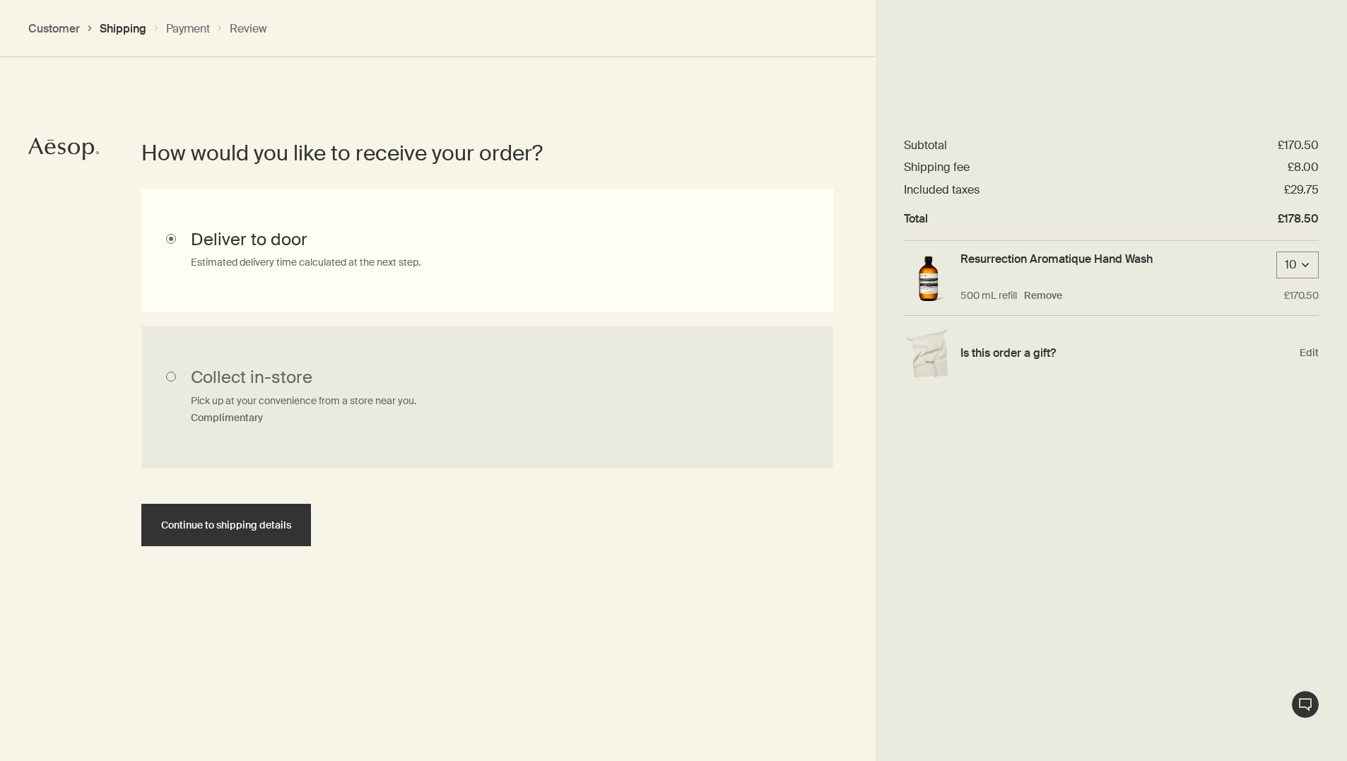
scroll to position [316, 0]
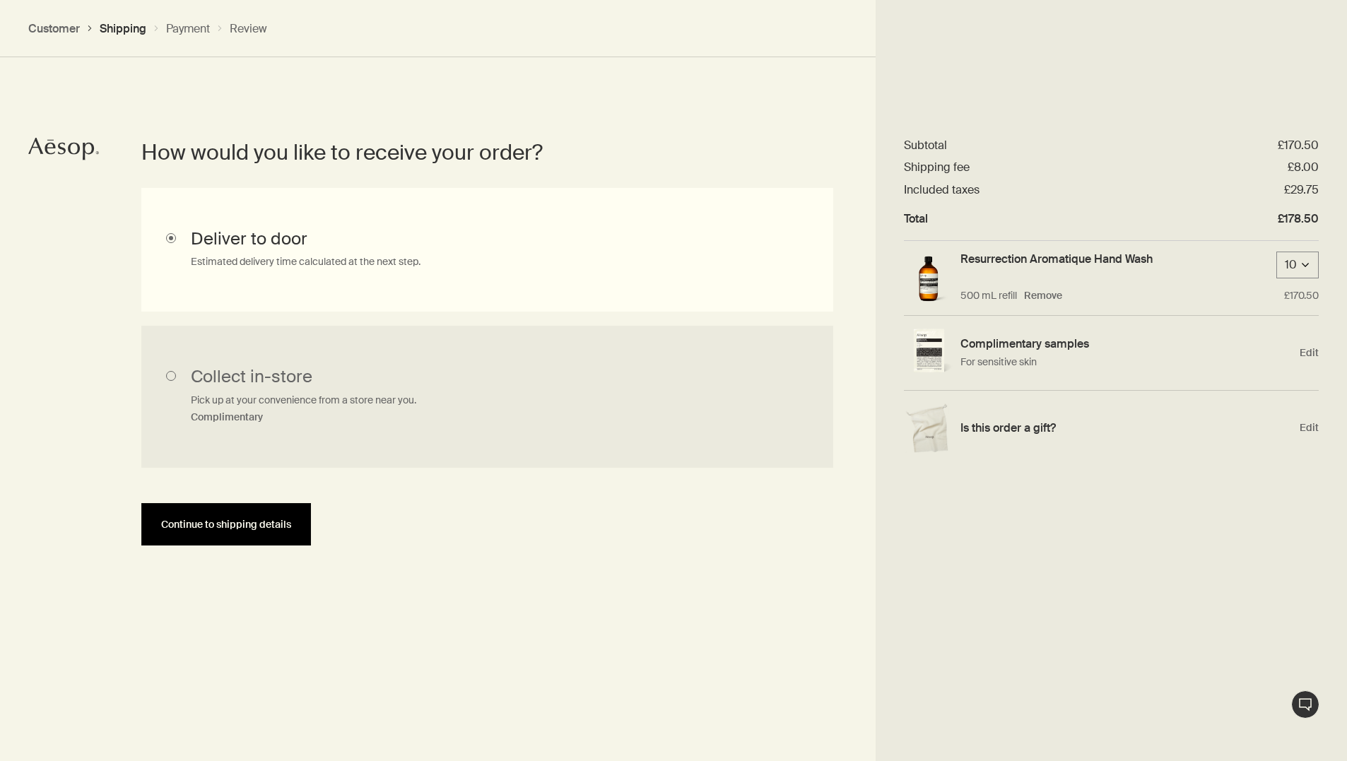
click at [238, 510] on button "Continue to shipping details" at bounding box center [226, 524] width 170 height 42
select select "GB"
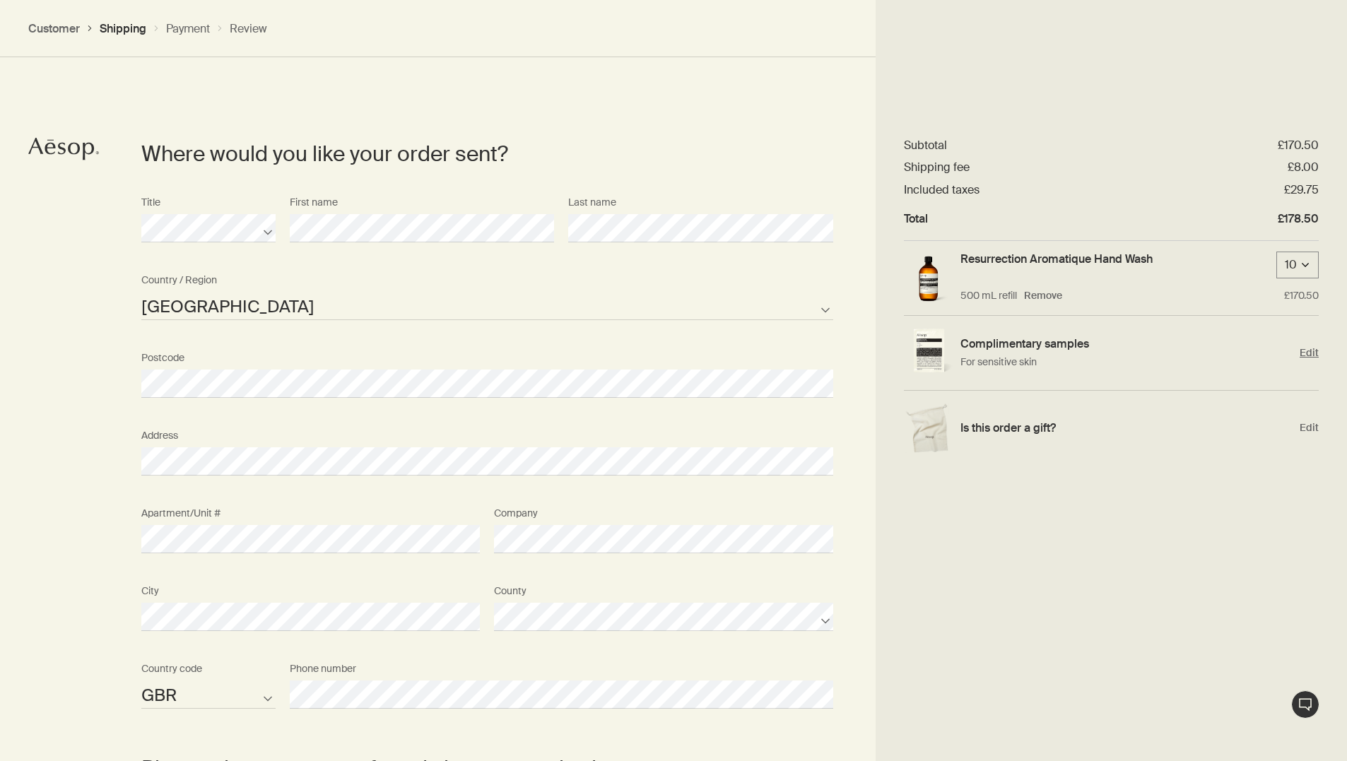
scroll to position [610, 0]
click at [1317, 349] on span "Edit" at bounding box center [1309, 352] width 19 height 13
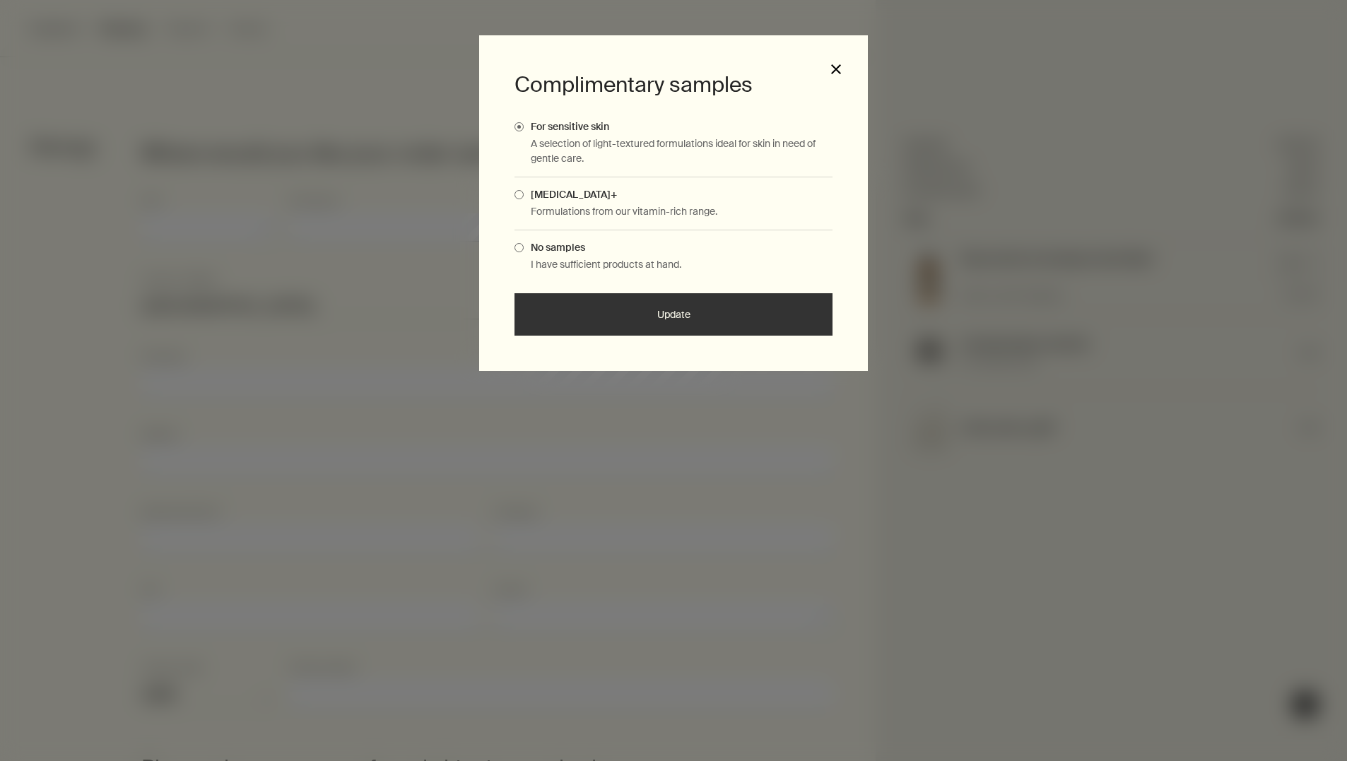
click at [839, 69] on button "close" at bounding box center [836, 69] width 13 height 13
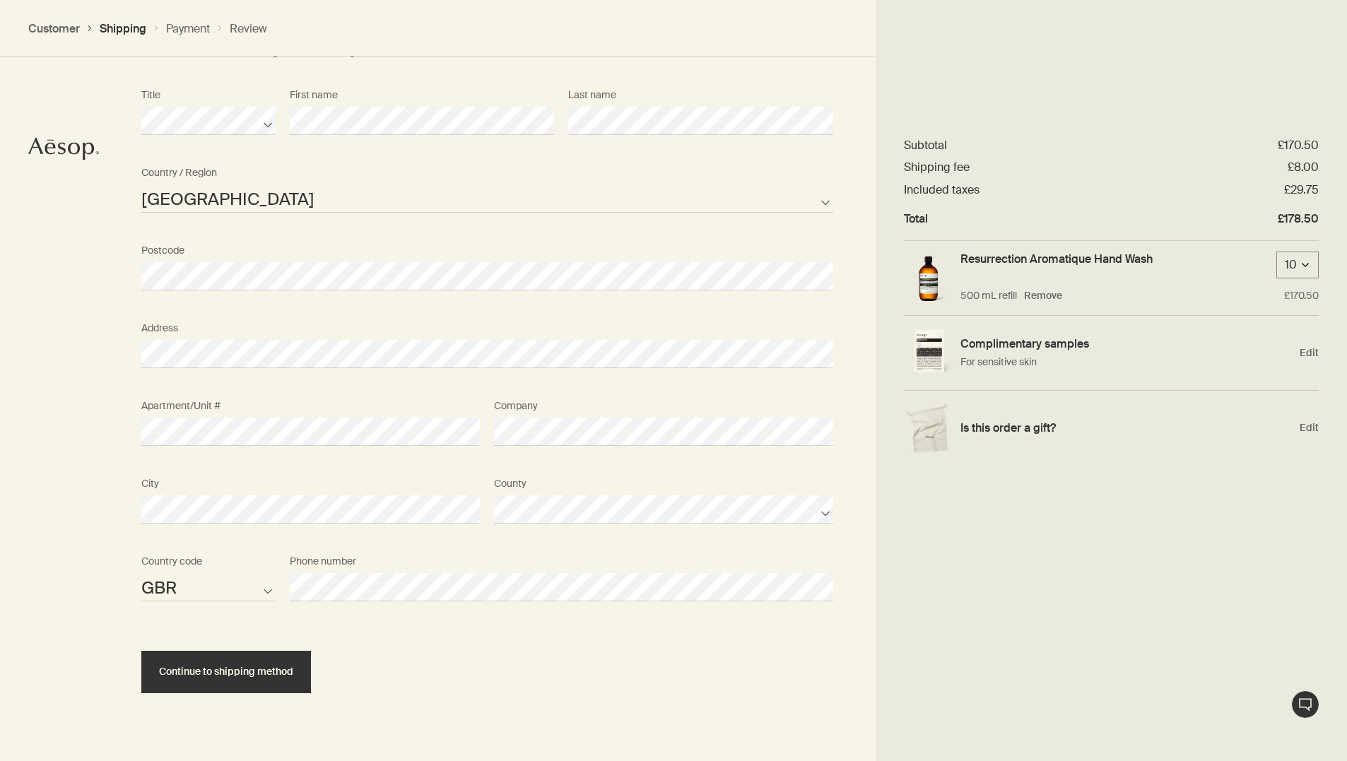
scroll to position [715, 0]
click at [115, 427] on section "Where would you like your order sent? Title First name Last name Guernsey Isle …" at bounding box center [487, 364] width 777 height 849
click at [249, 679] on button "Continue to shipping method" at bounding box center [226, 673] width 170 height 42
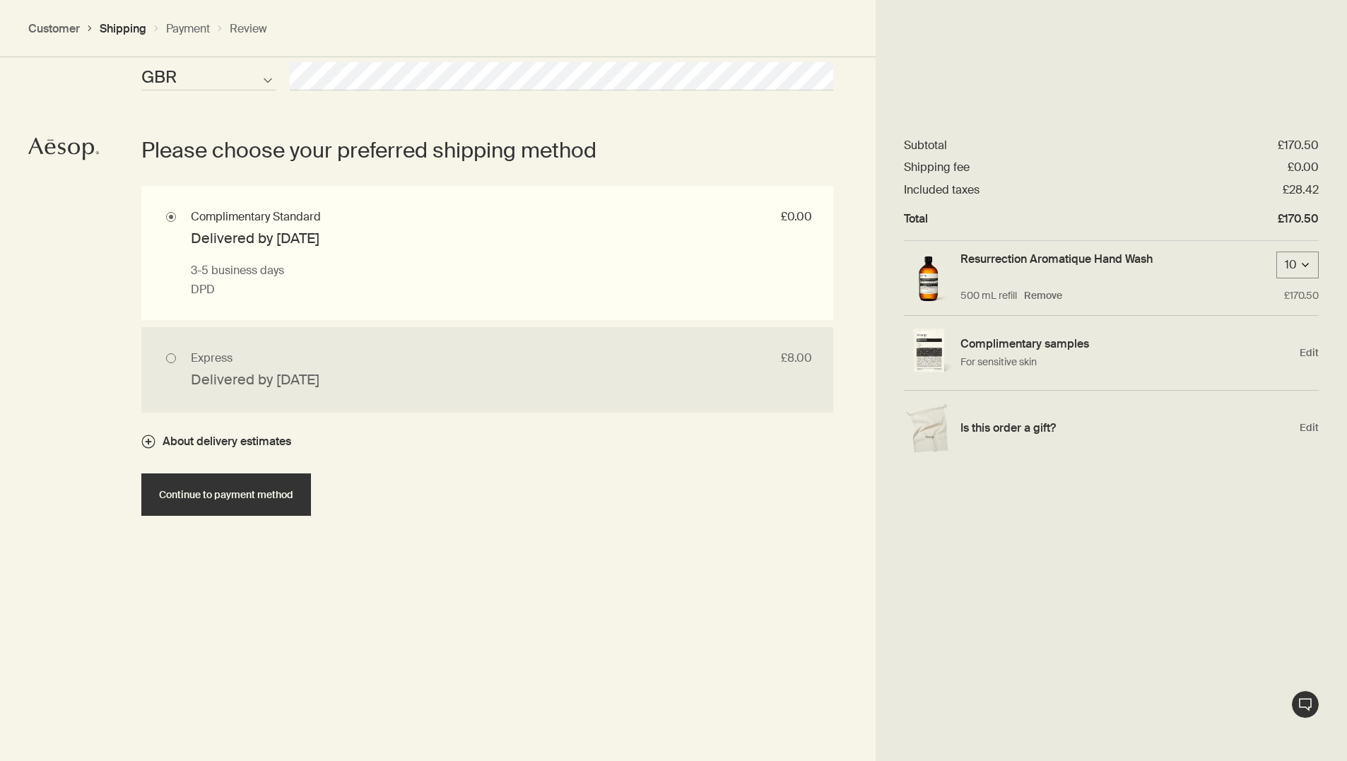
scroll to position [1230, 0]
click at [237, 498] on button "Continue to payment method" at bounding box center [226, 493] width 170 height 42
select select "GB"
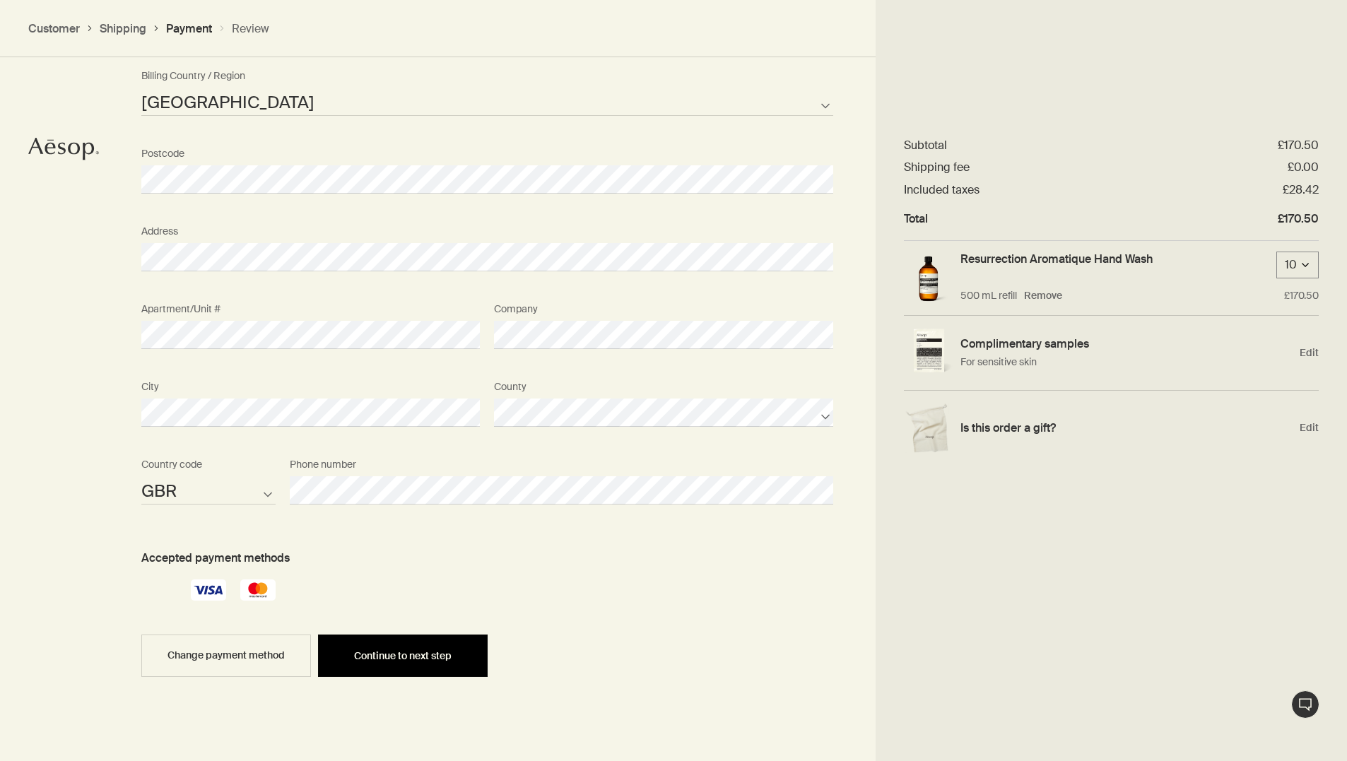
scroll to position [1685, 0]
click at [403, 647] on span "Continue to next step" at bounding box center [403, 651] width 98 height 11
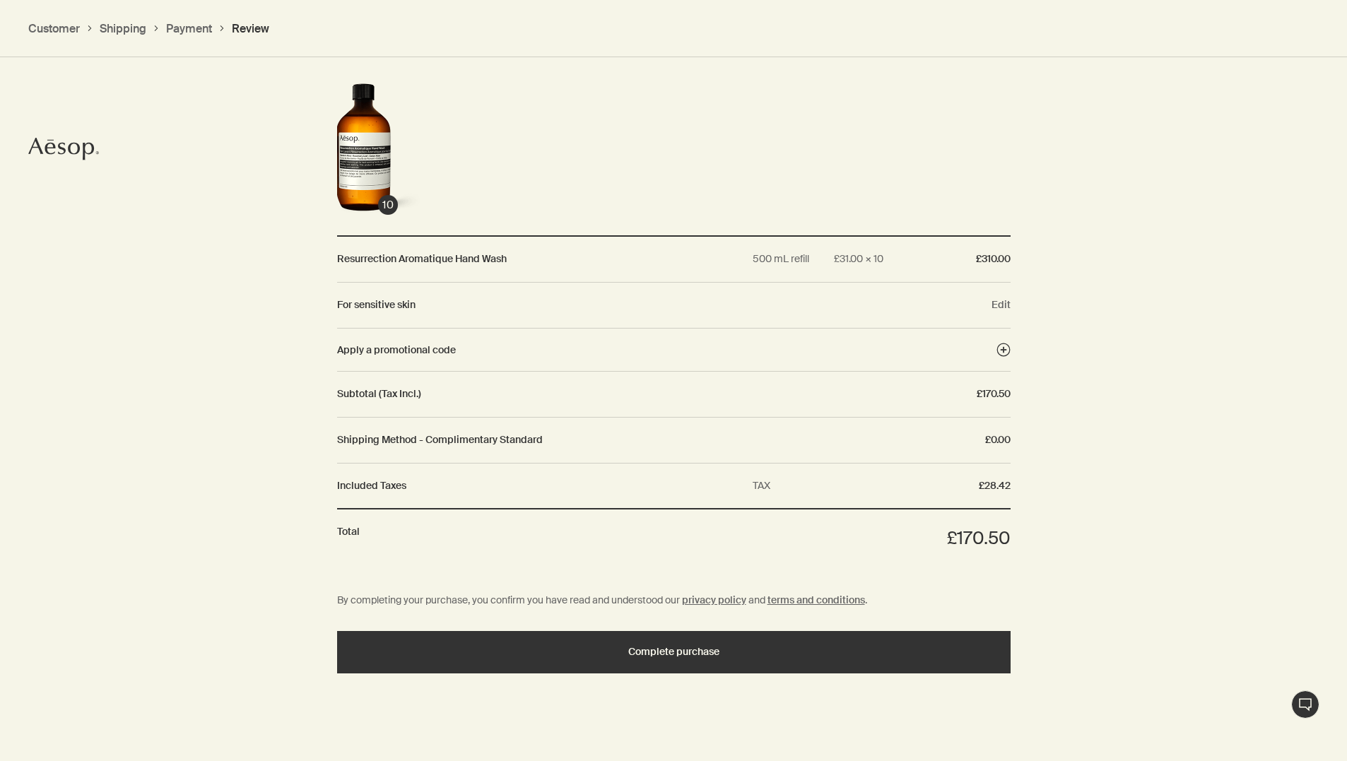
scroll to position [1391, 0]
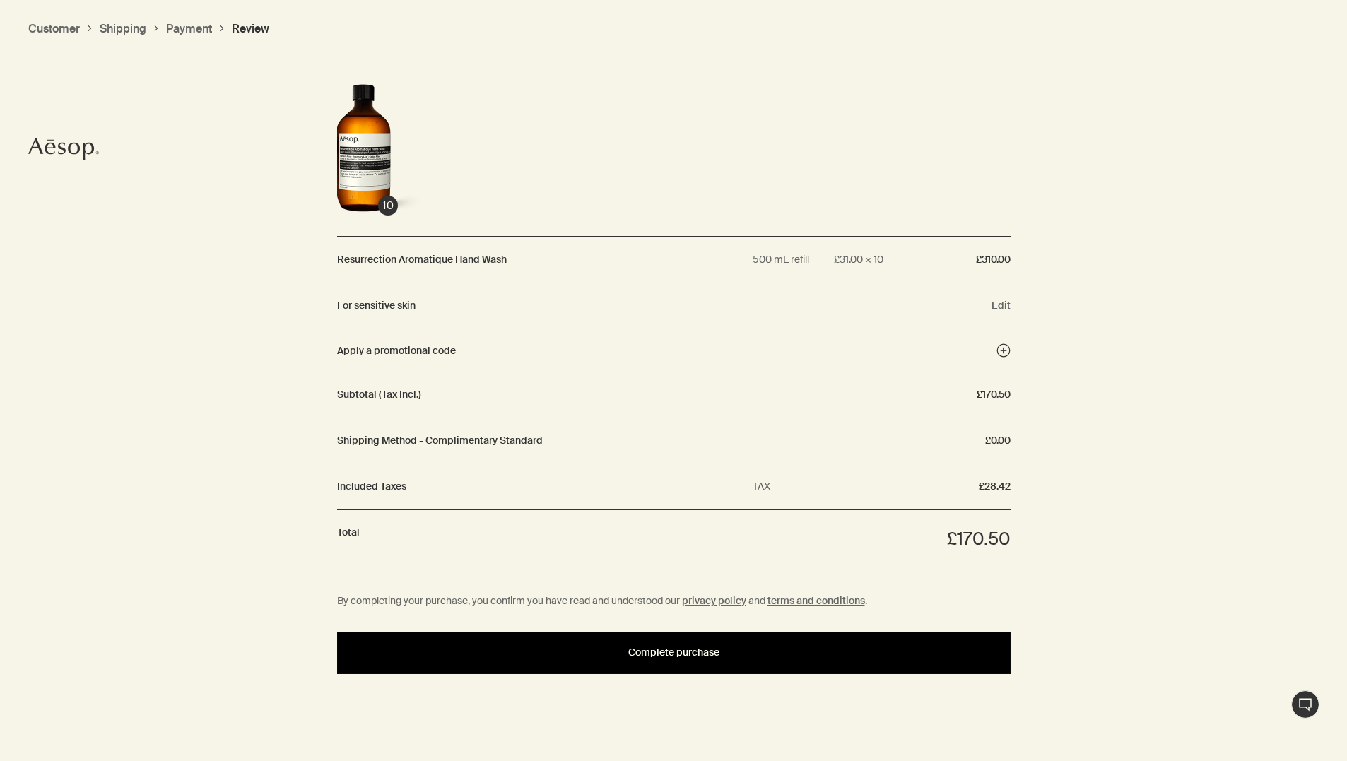
click at [613, 655] on button "Complete purchase" at bounding box center [674, 653] width 674 height 42
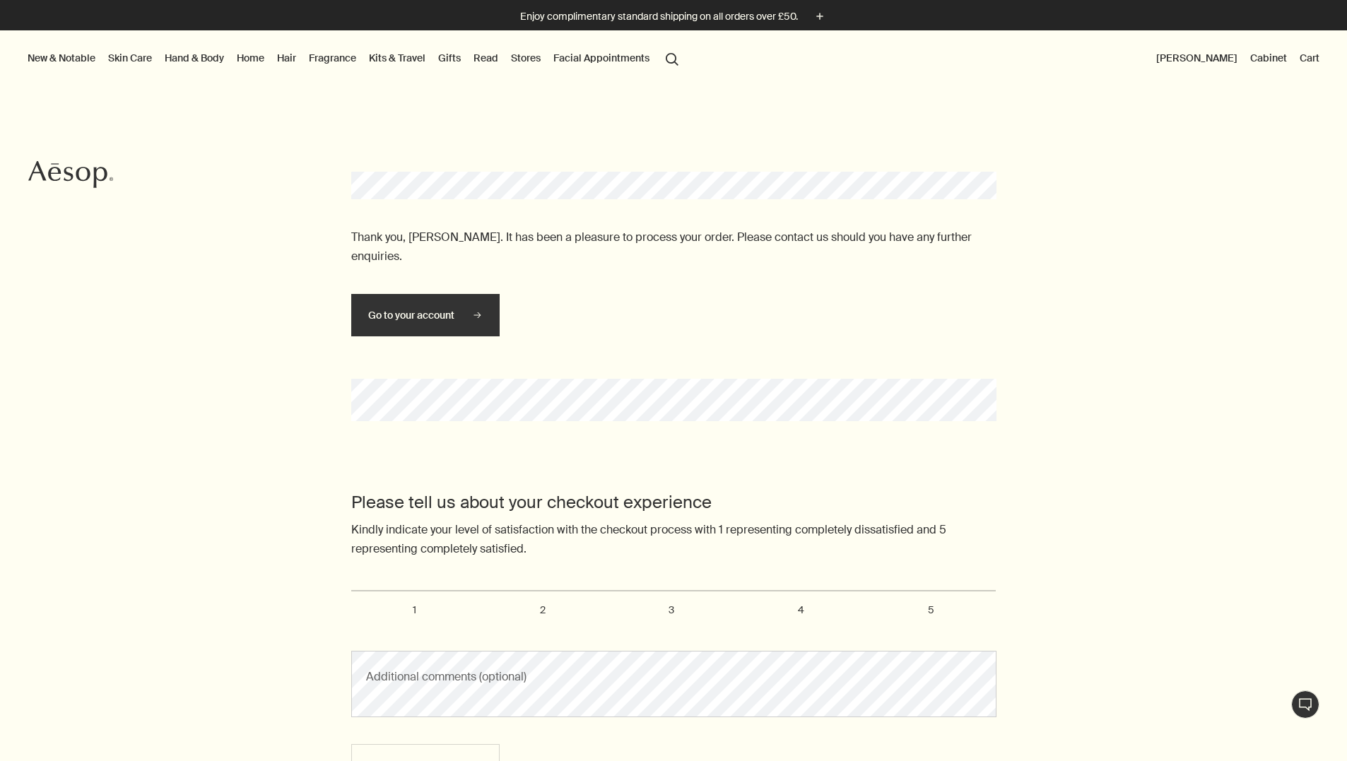
click at [1209, 62] on button "[PERSON_NAME]" at bounding box center [1197, 58] width 87 height 18
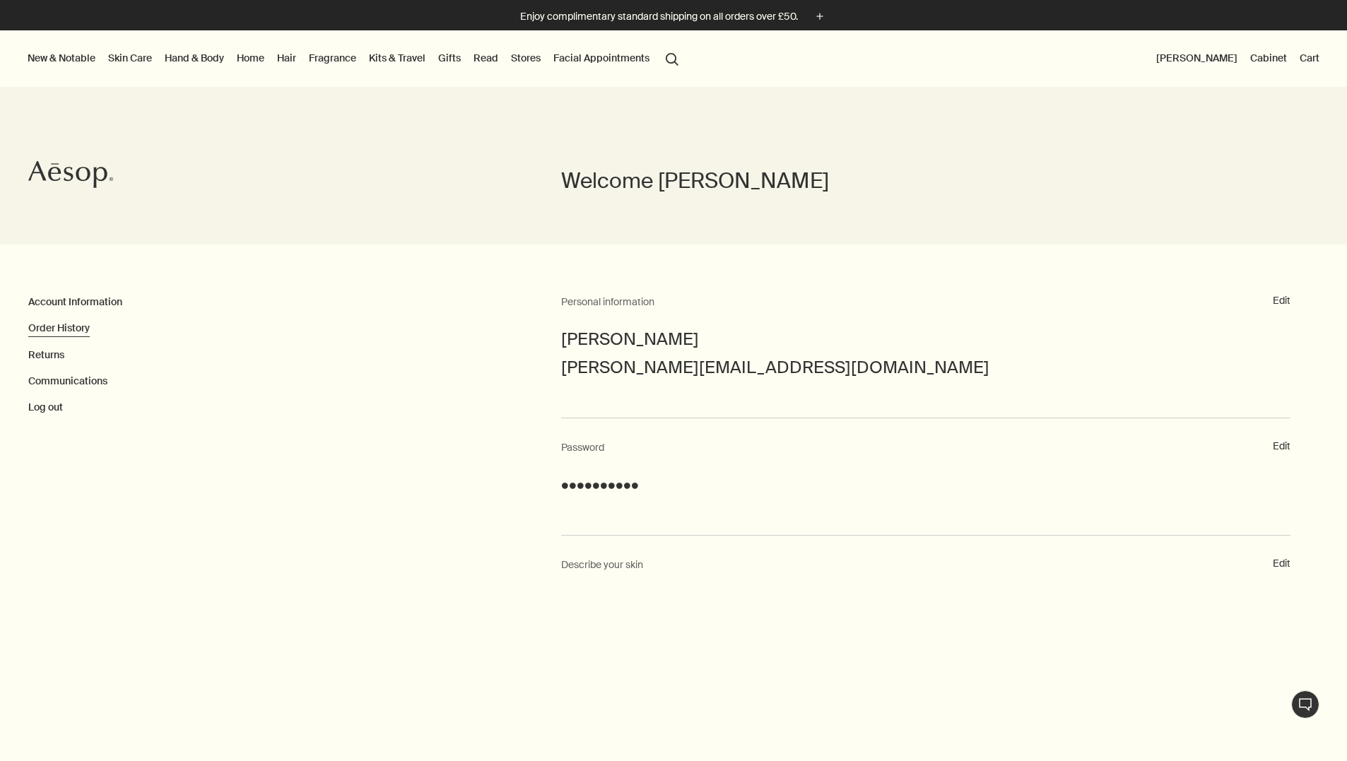
click at [65, 325] on link "Order History" at bounding box center [59, 328] width 62 height 13
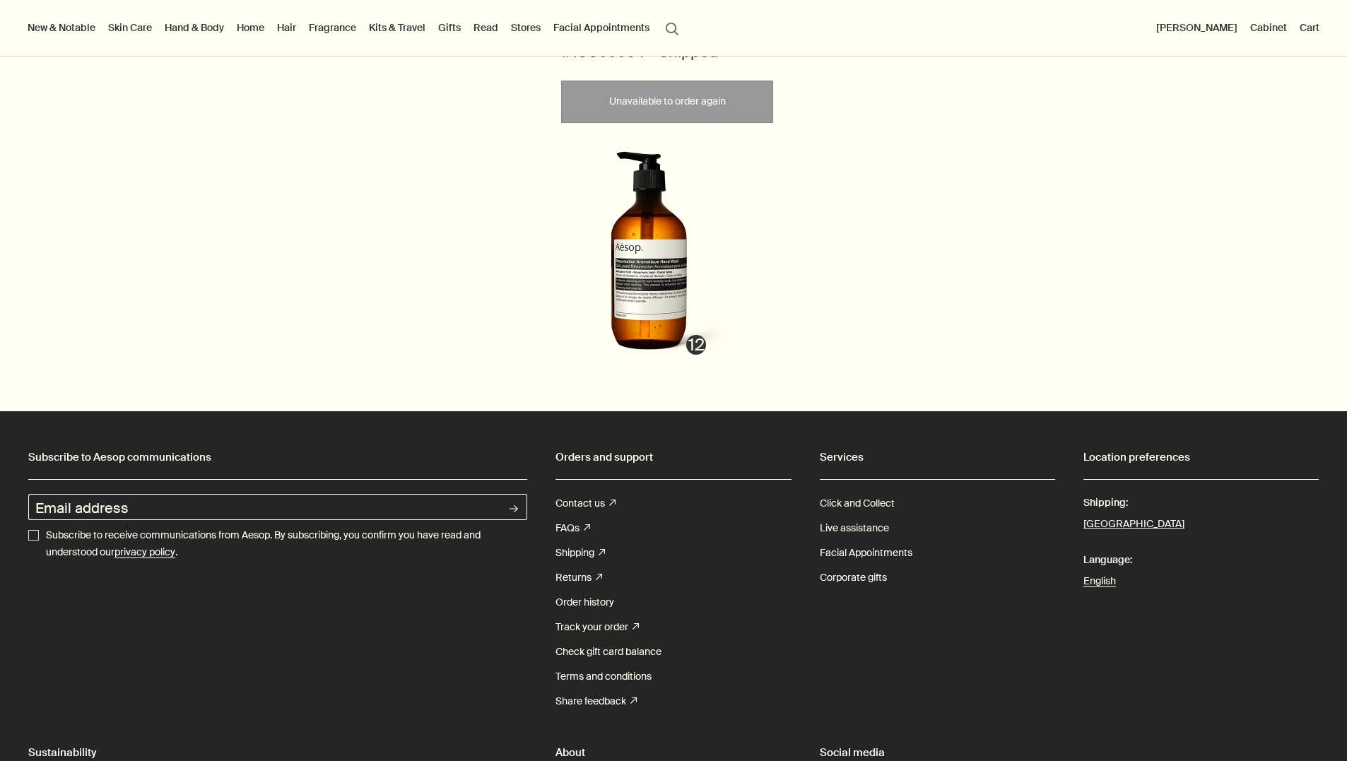
scroll to position [88794, 0]
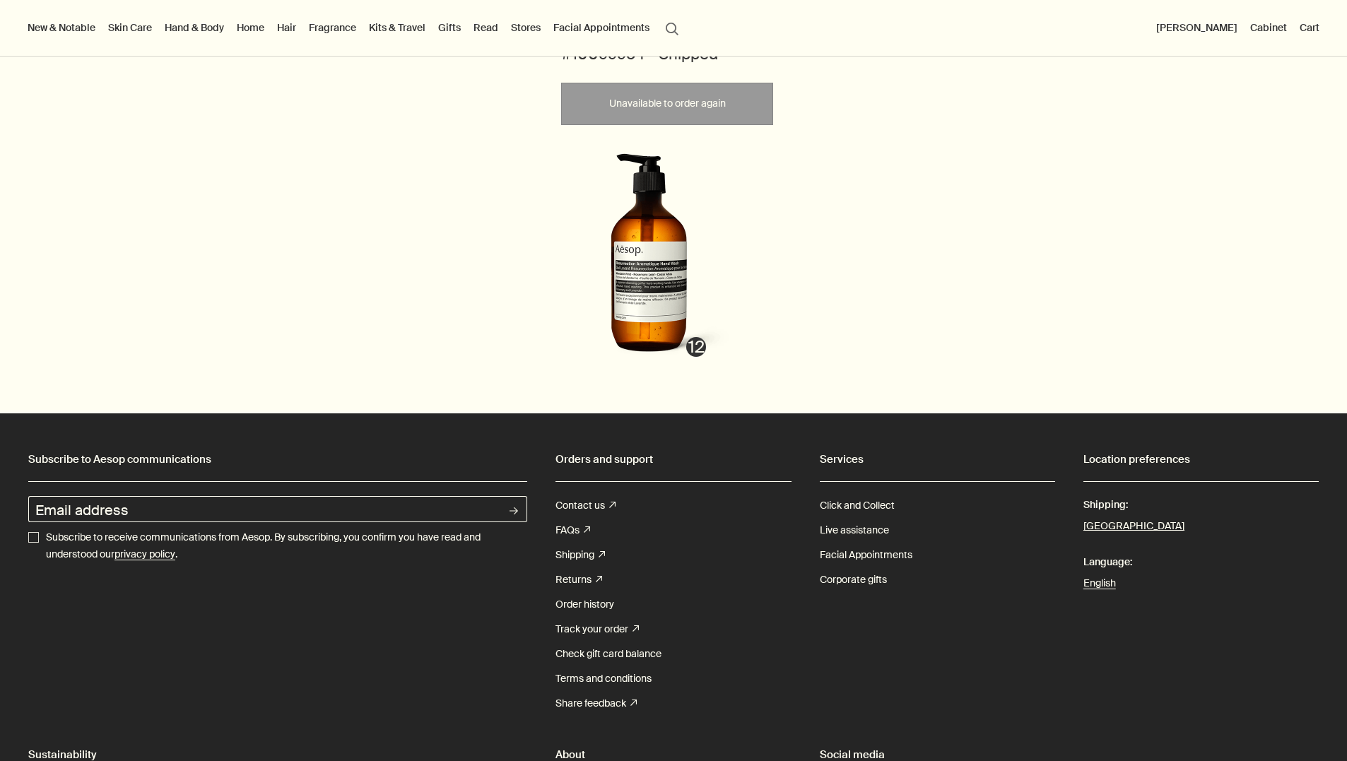
click at [1287, 44] on button "downArrow" at bounding box center [1285, 28] width 11 height 31
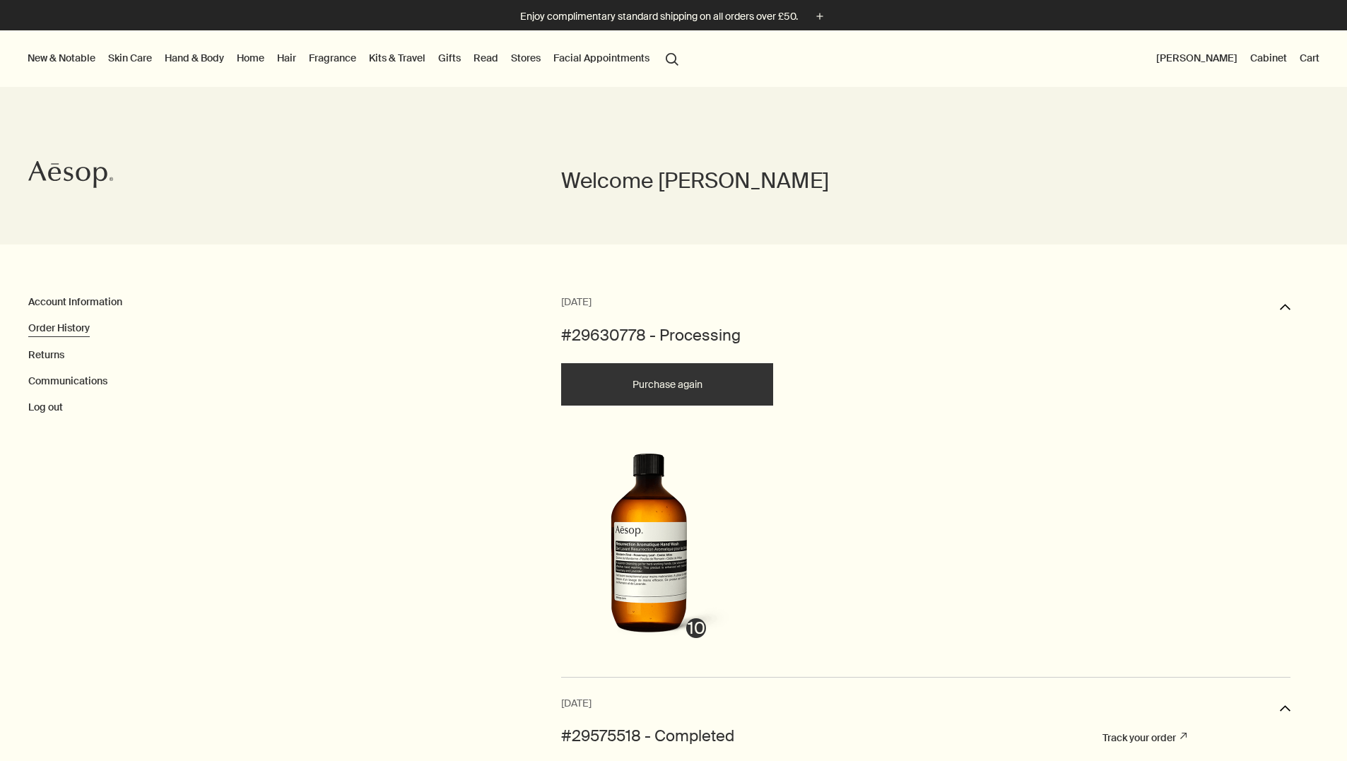
scroll to position [0, 0]
click at [1286, 305] on button "downArrow" at bounding box center [1285, 309] width 11 height 31
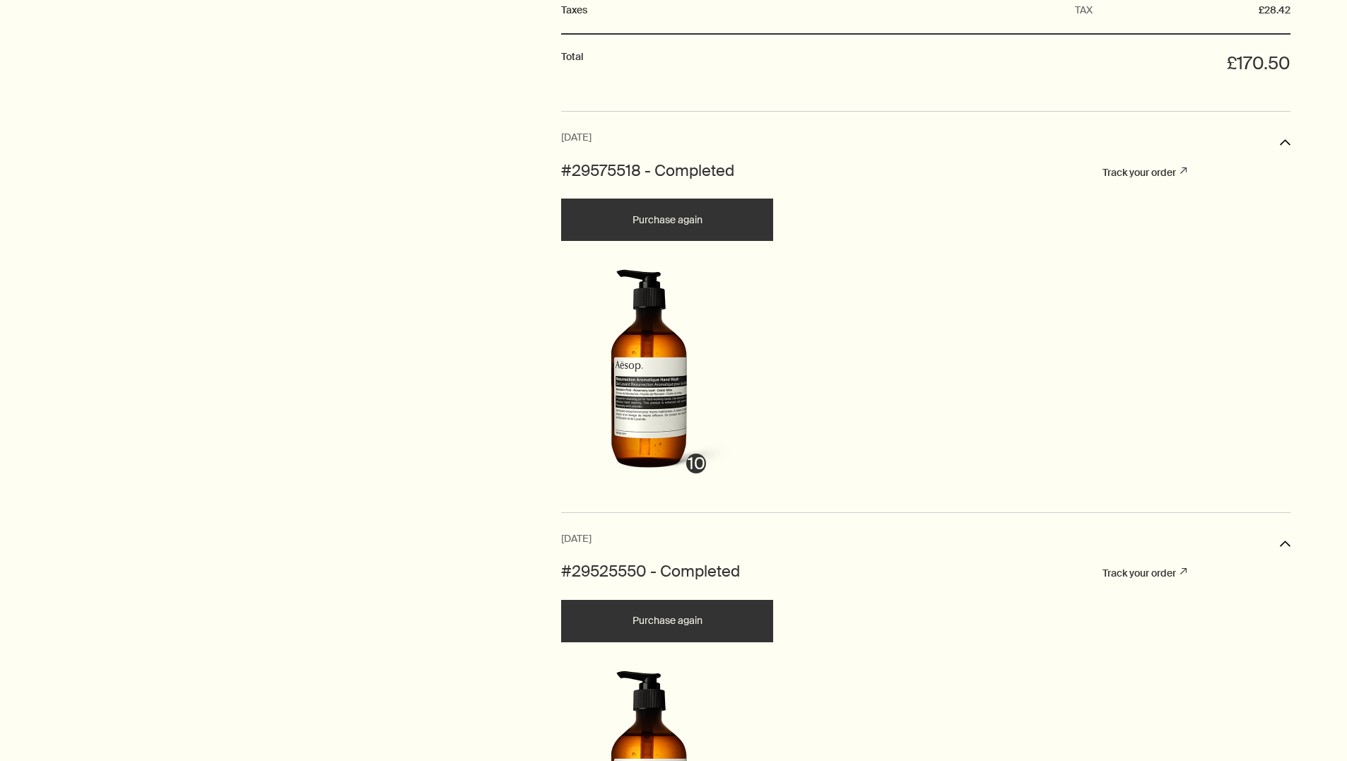
scroll to position [1045, 0]
click at [674, 206] on button "Purchase again" at bounding box center [667, 220] width 212 height 42
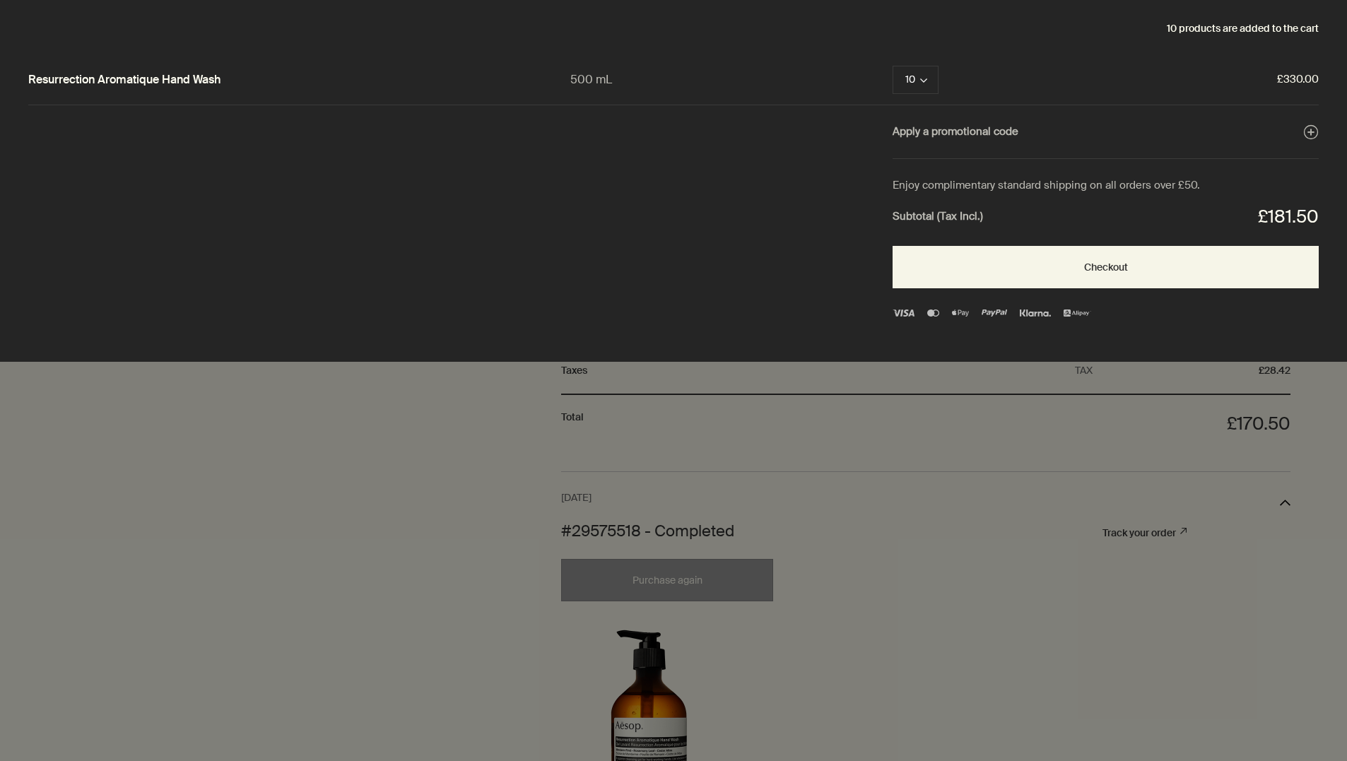
scroll to position [0, 0]
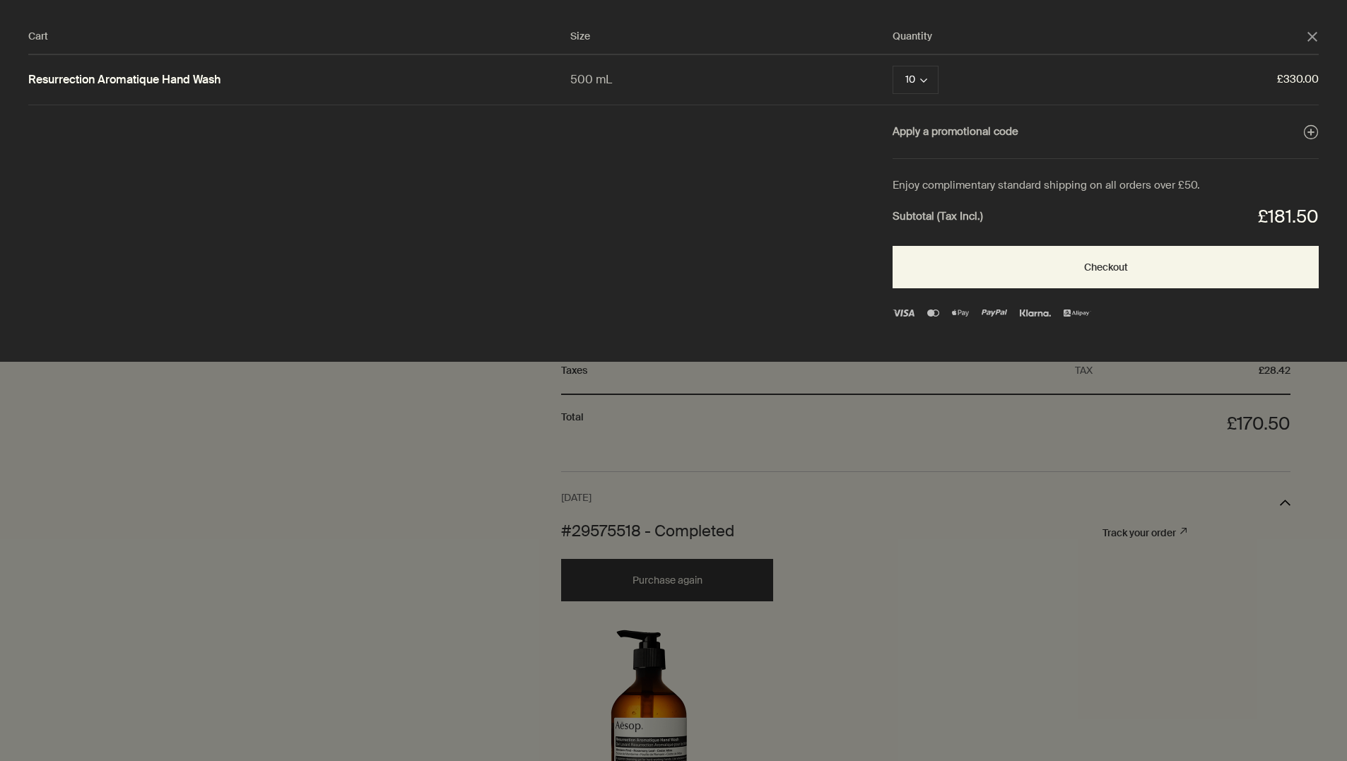
click at [1315, 38] on polygon "Close" at bounding box center [1313, 37] width 10 height 10
